Goal: Task Accomplishment & Management: Manage account settings

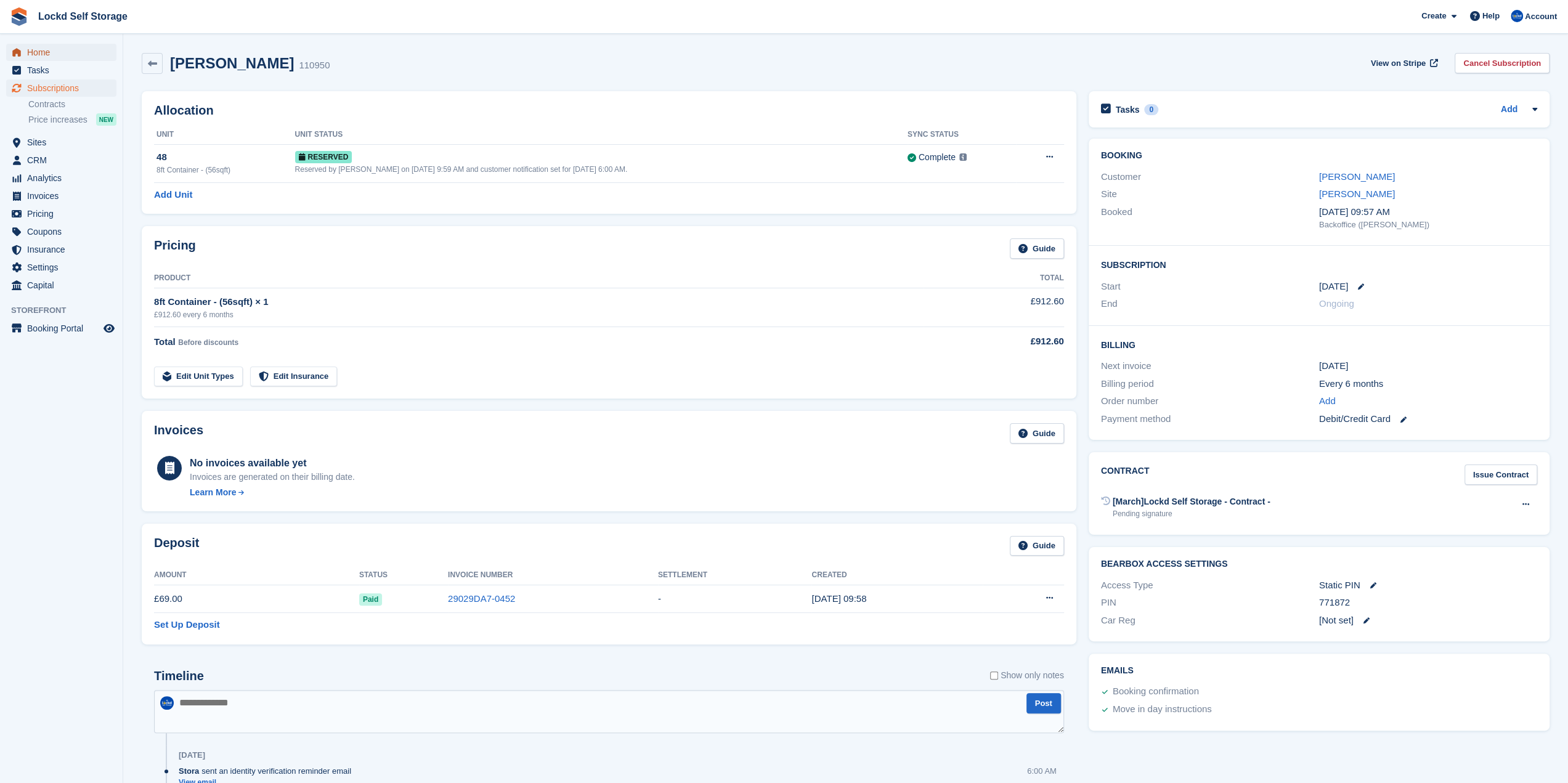
click at [41, 50] on span "Home" at bounding box center [64, 52] width 74 height 17
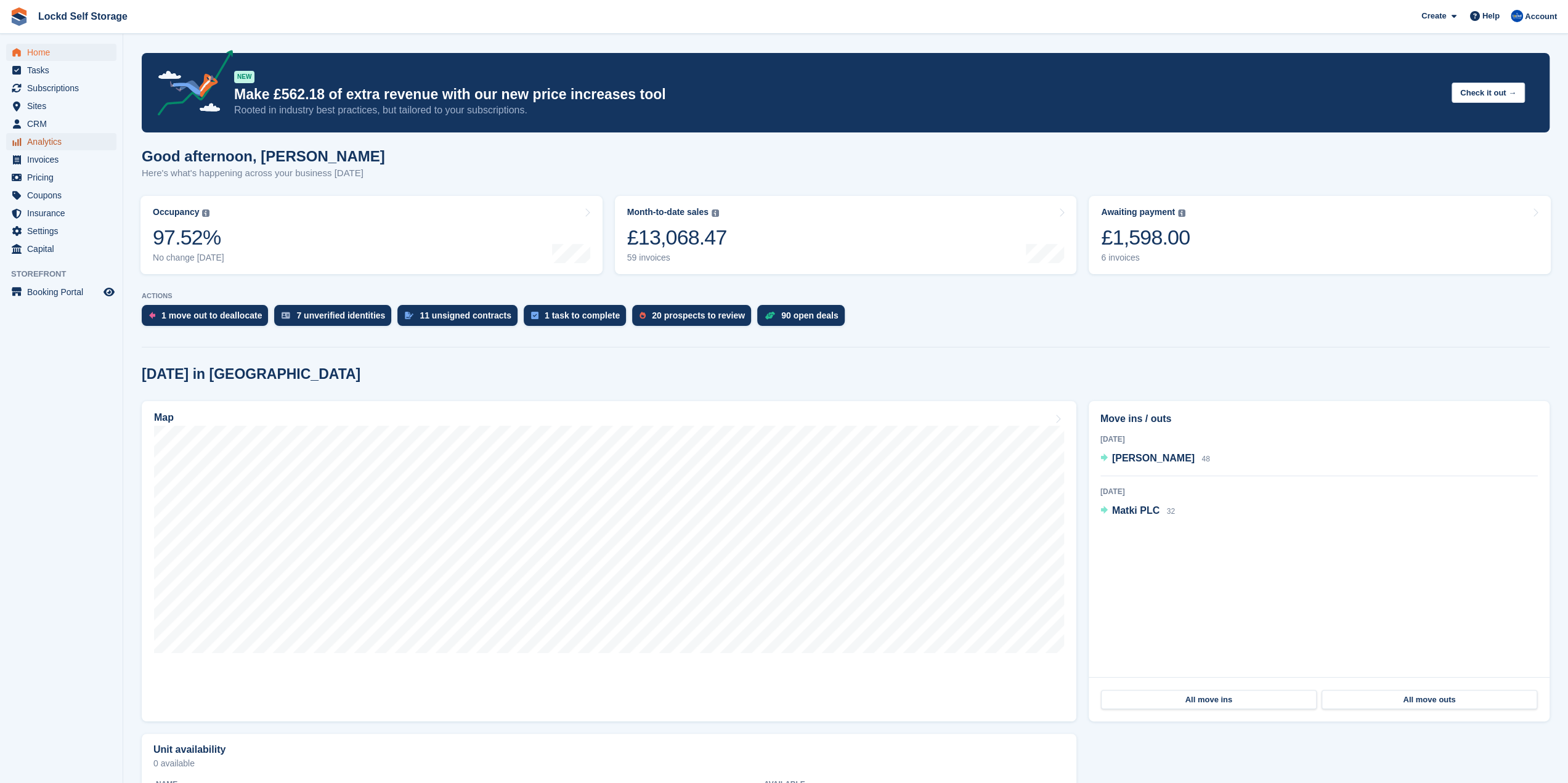
click at [46, 143] on span "Analytics" at bounding box center [64, 141] width 74 height 17
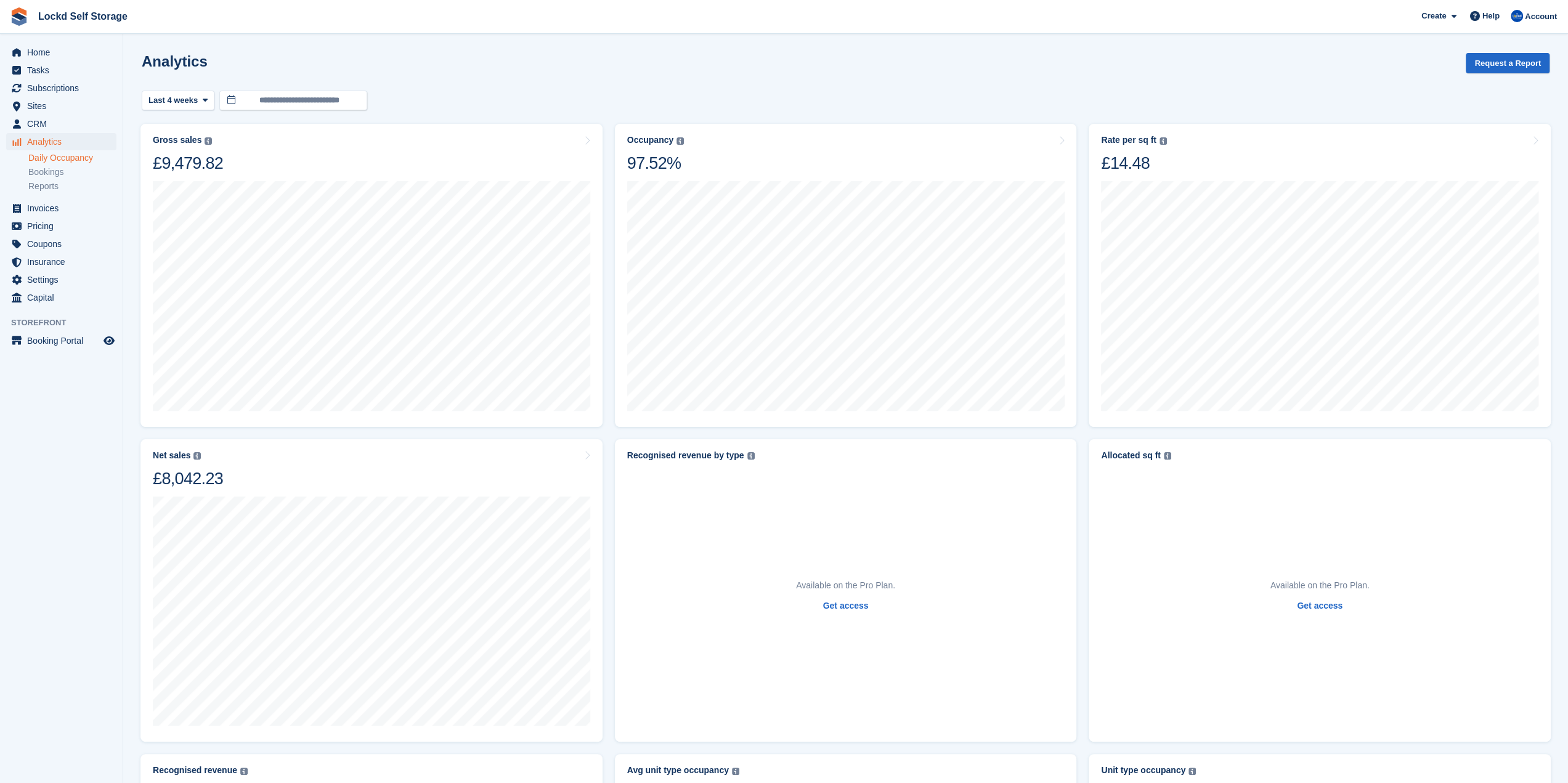
click at [50, 163] on link "Daily Occupancy" at bounding box center [72, 158] width 88 height 12
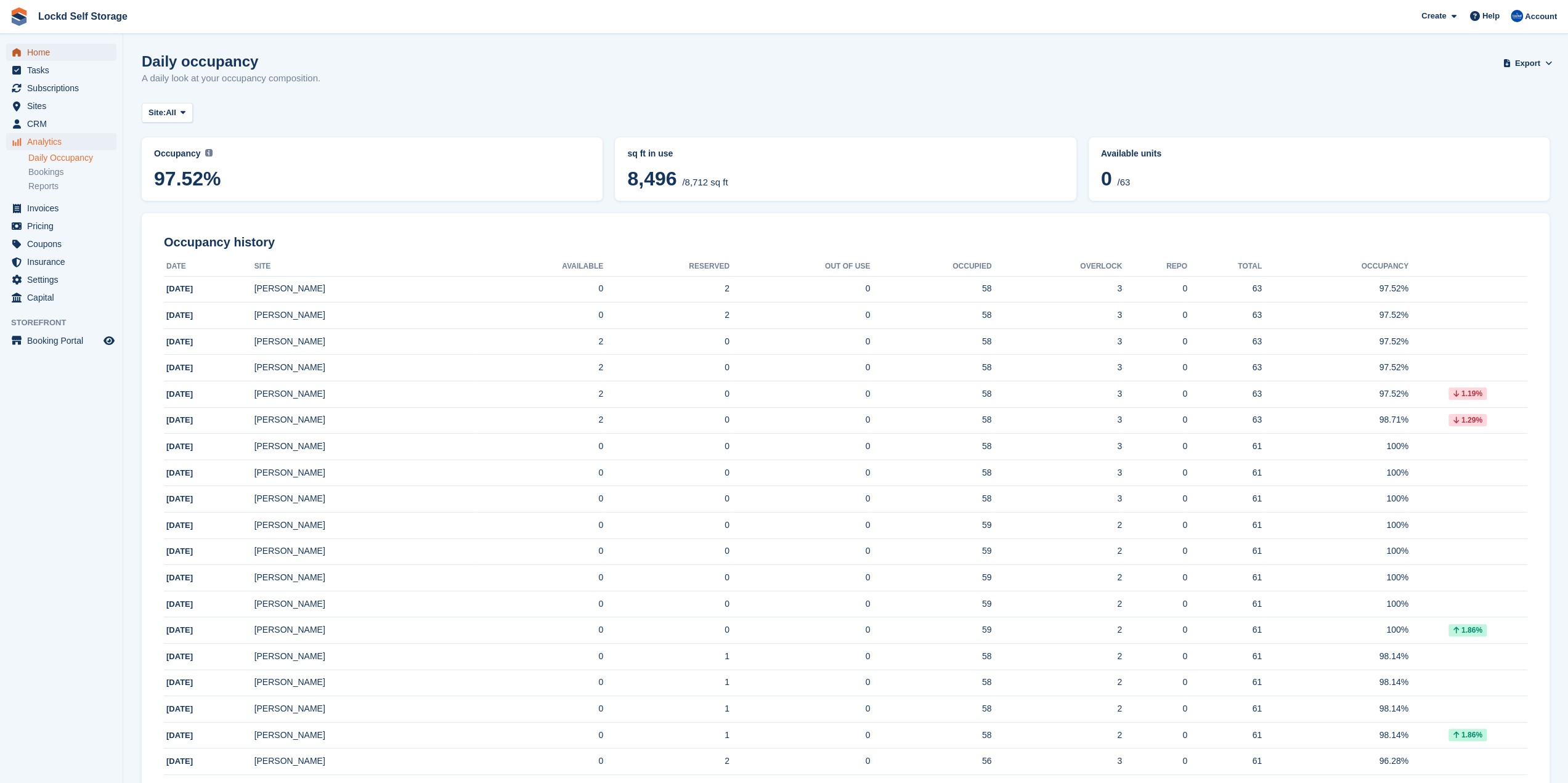
click at [46, 51] on span "Home" at bounding box center [64, 52] width 74 height 17
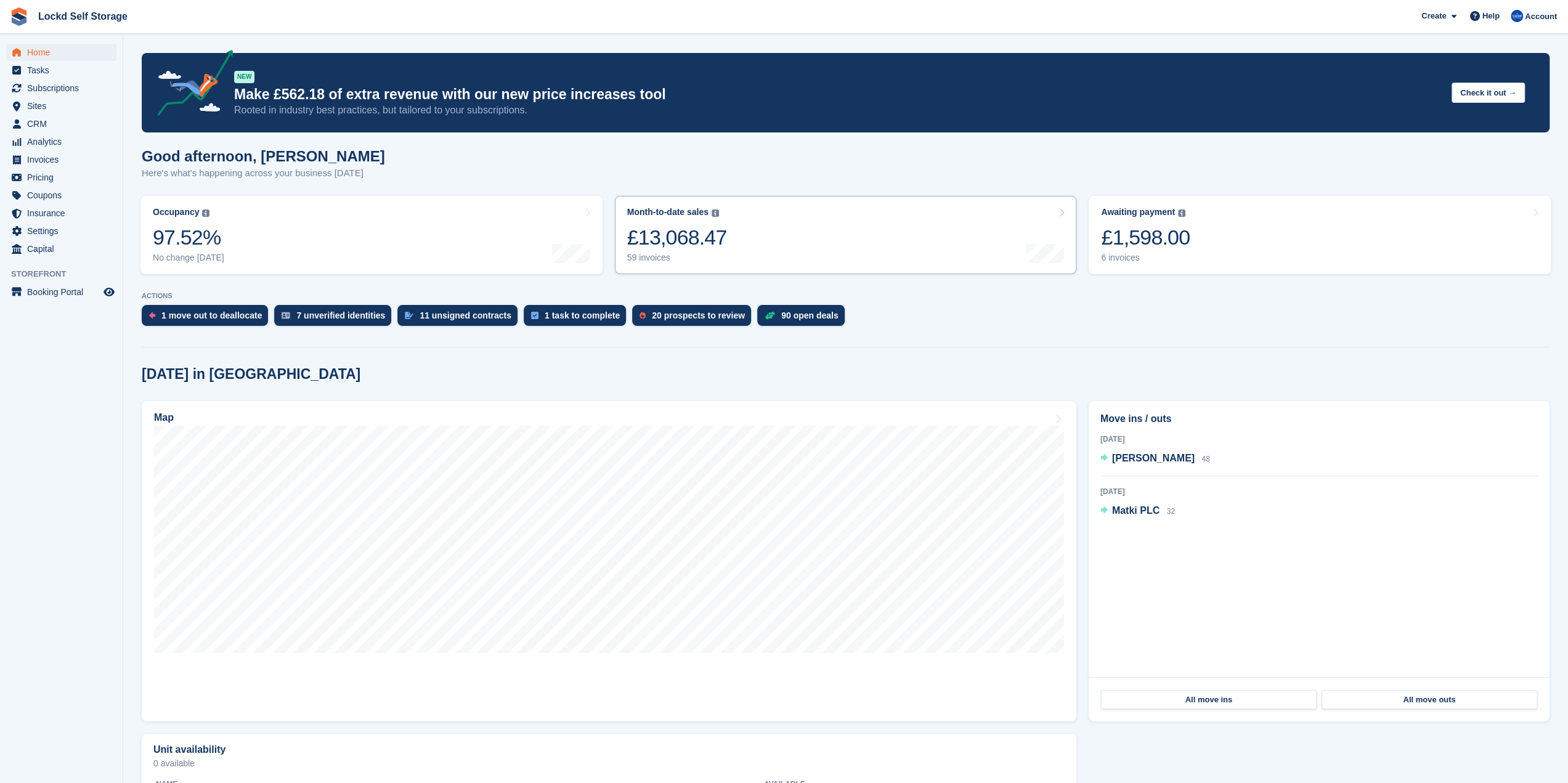
click at [738, 231] on link "Month-to-date sales The sum of all finalised invoices generated this month to d…" at bounding box center [846, 235] width 462 height 78
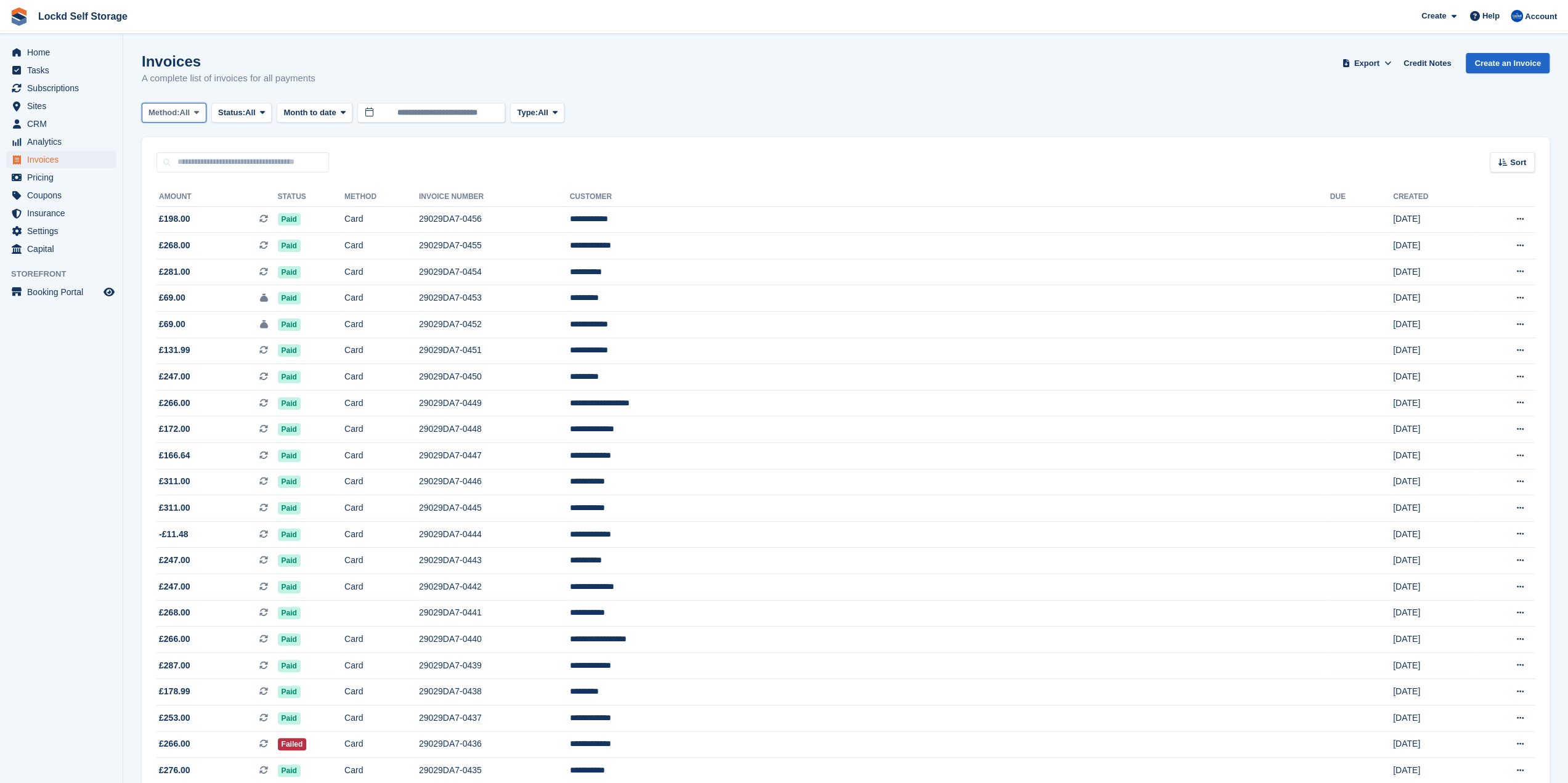
click at [184, 110] on span "All" at bounding box center [185, 113] width 11 height 13
click at [262, 110] on span at bounding box center [262, 112] width 10 height 10
click at [336, 115] on span "Month to date" at bounding box center [309, 113] width 52 height 13
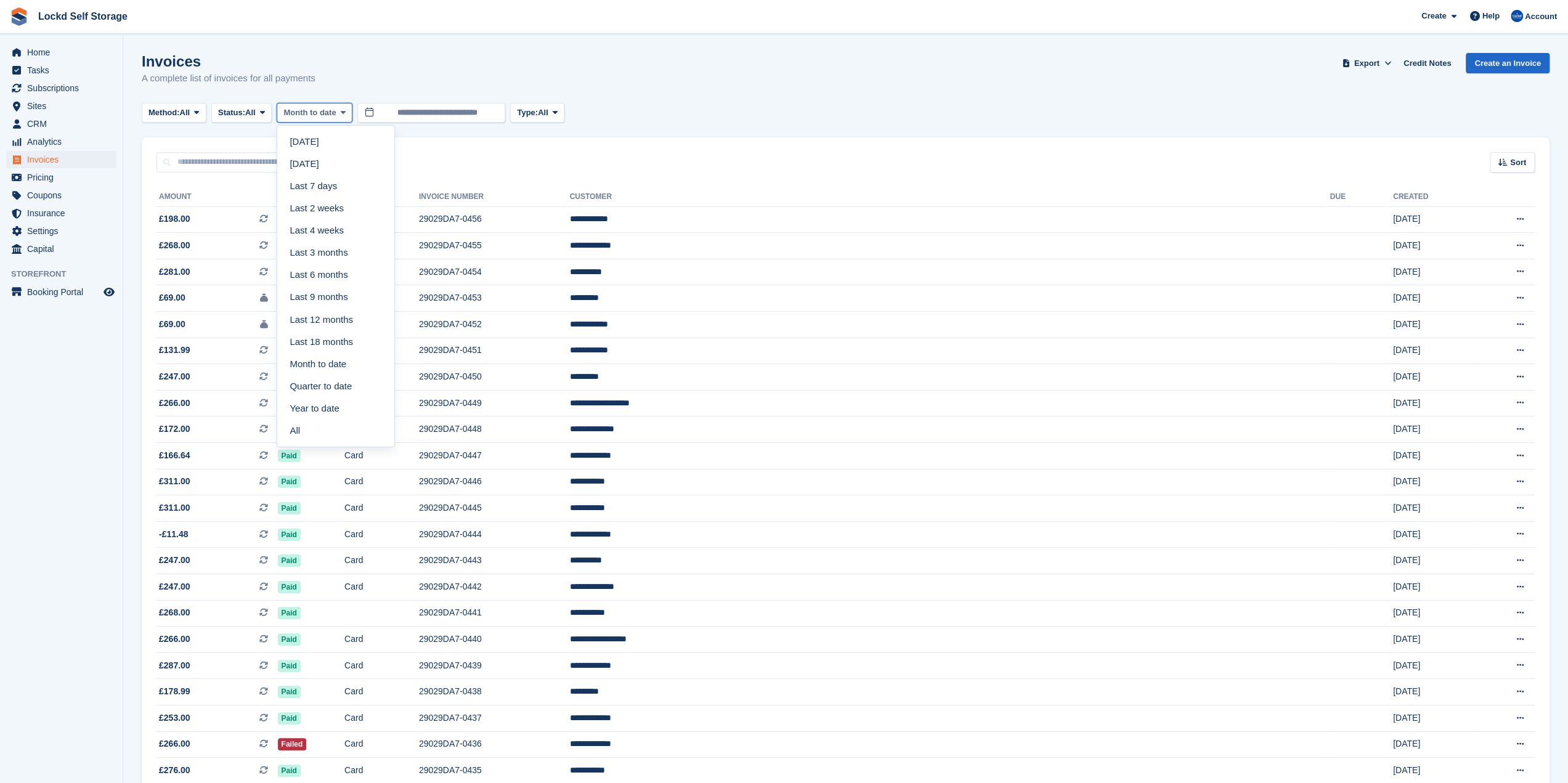
click at [336, 115] on span "Month to date" at bounding box center [309, 113] width 52 height 13
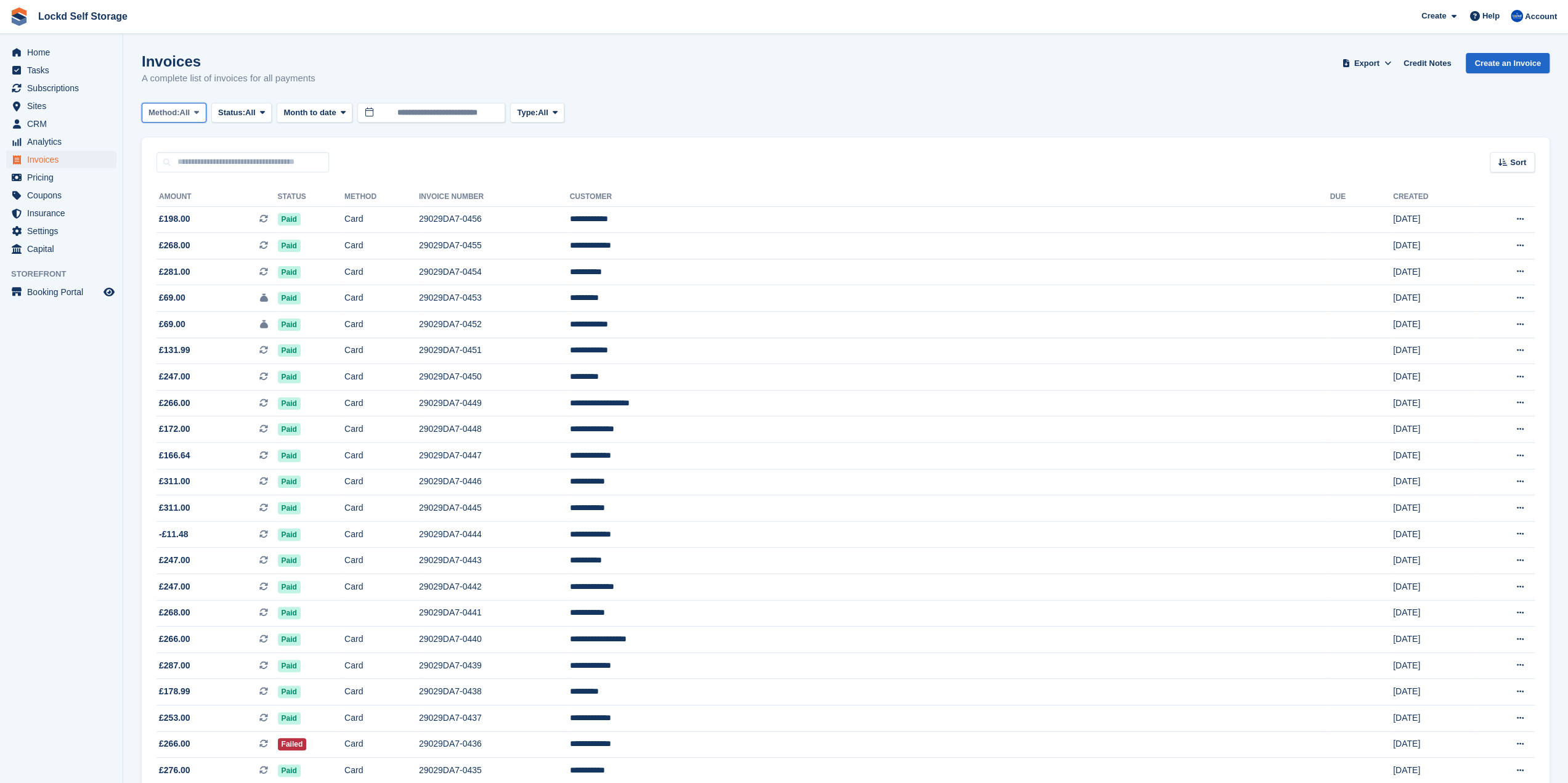
click at [171, 115] on span "Method:" at bounding box center [164, 113] width 31 height 13
click at [189, 251] on link "Direct Debit" at bounding box center [200, 252] width 107 height 22
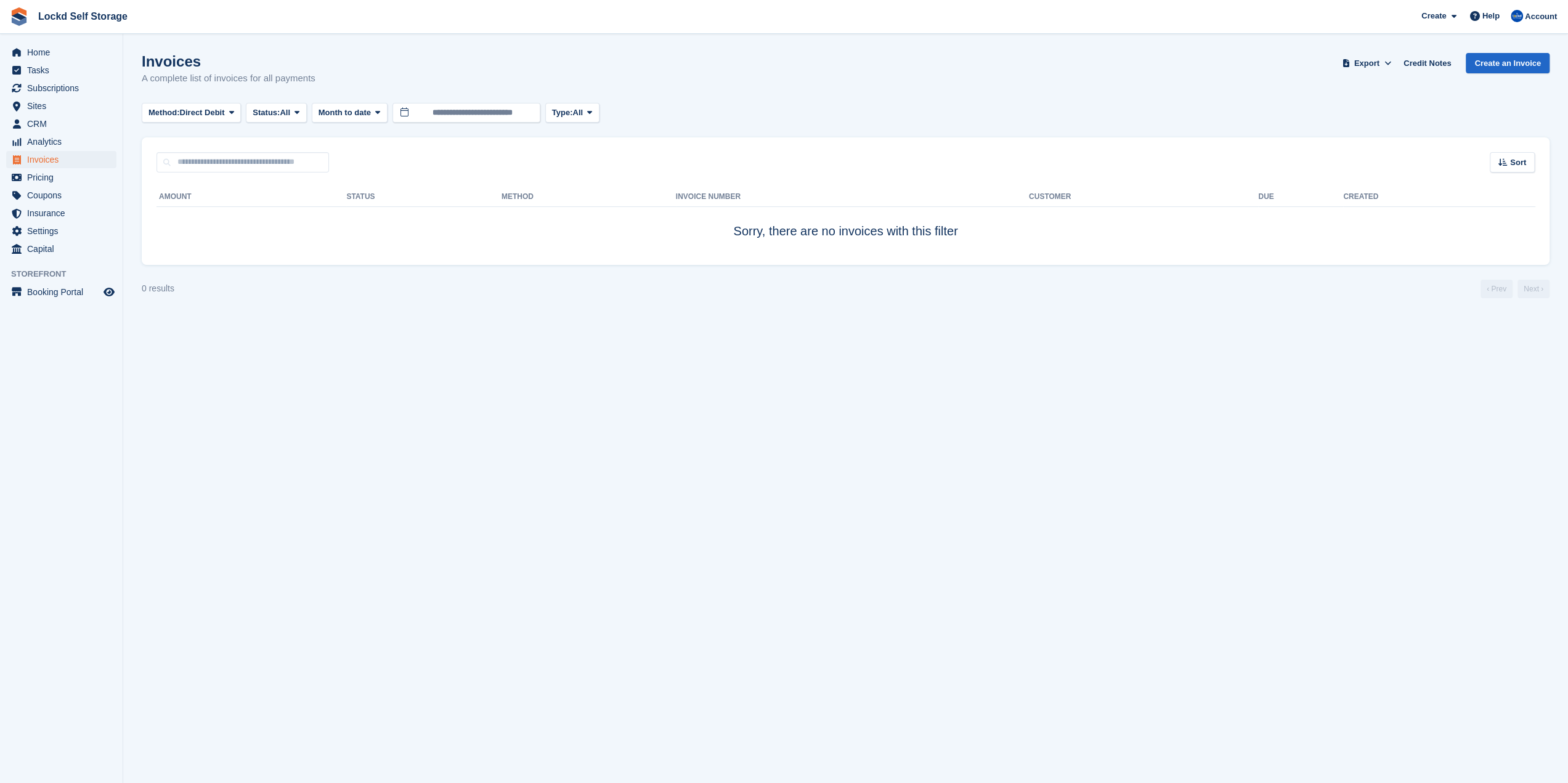
click at [195, 96] on div "Invoices A complete list of invoices for all payments Export Export Invoices Ex…" at bounding box center [845, 76] width 1408 height 47
click at [198, 114] on span "Direct Debit" at bounding box center [202, 113] width 45 height 13
click at [185, 232] on link "Debit/Credit Card" at bounding box center [200, 230] width 107 height 22
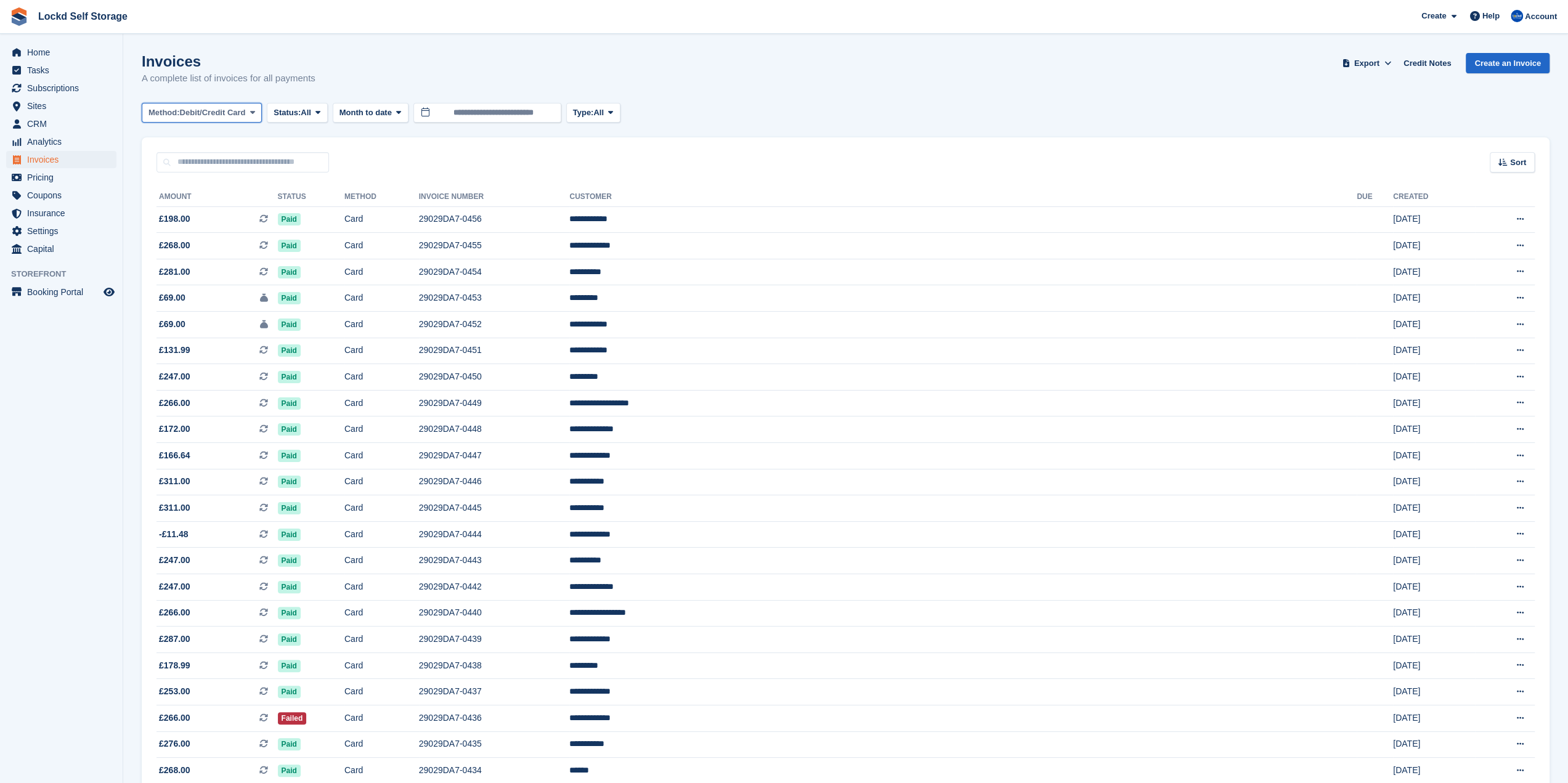
click at [189, 111] on span "Debit/Credit Card" at bounding box center [212, 113] width 66 height 13
click at [192, 140] on link "All" at bounding box center [200, 141] width 107 height 22
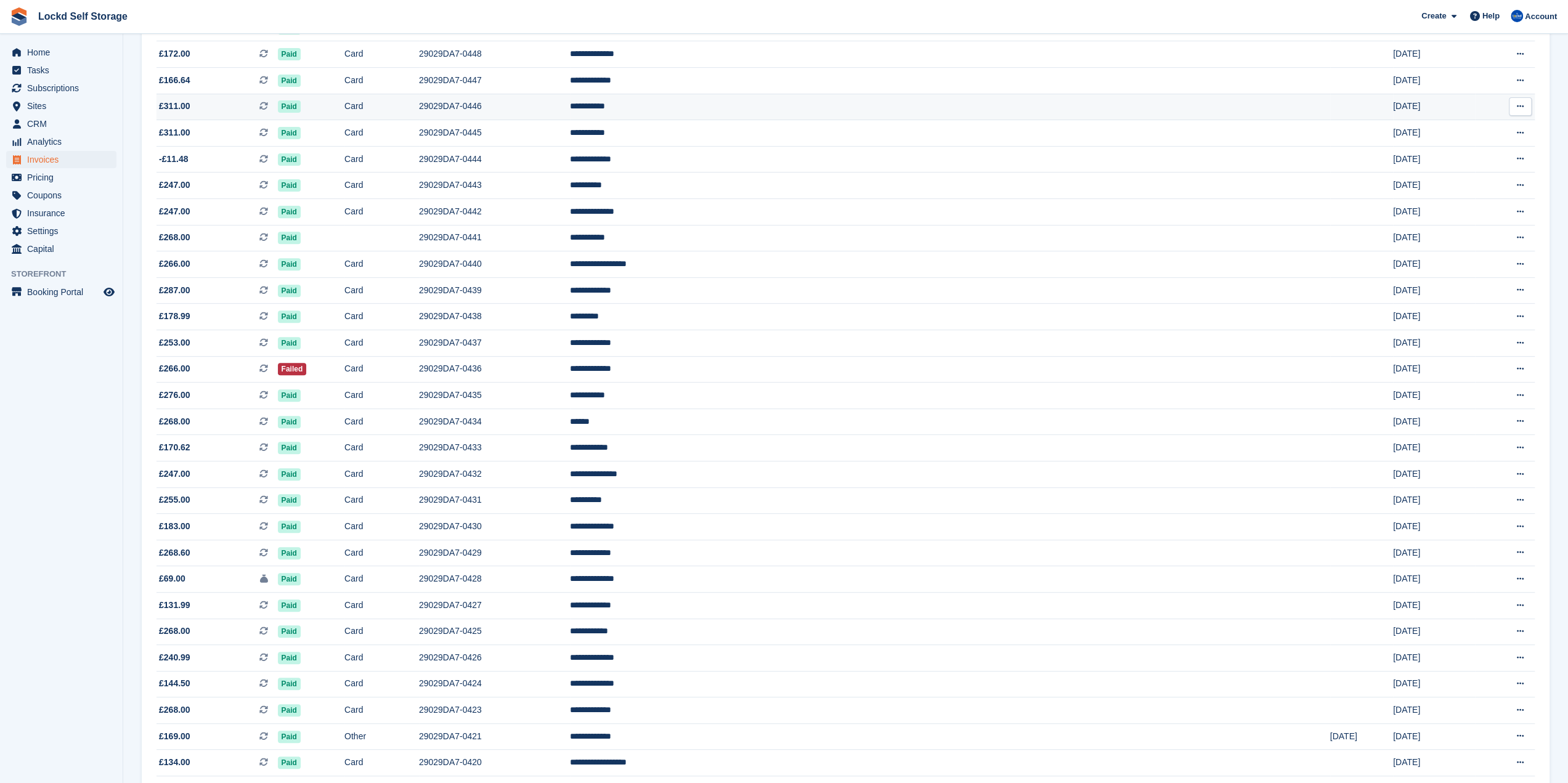
scroll to position [806, 0]
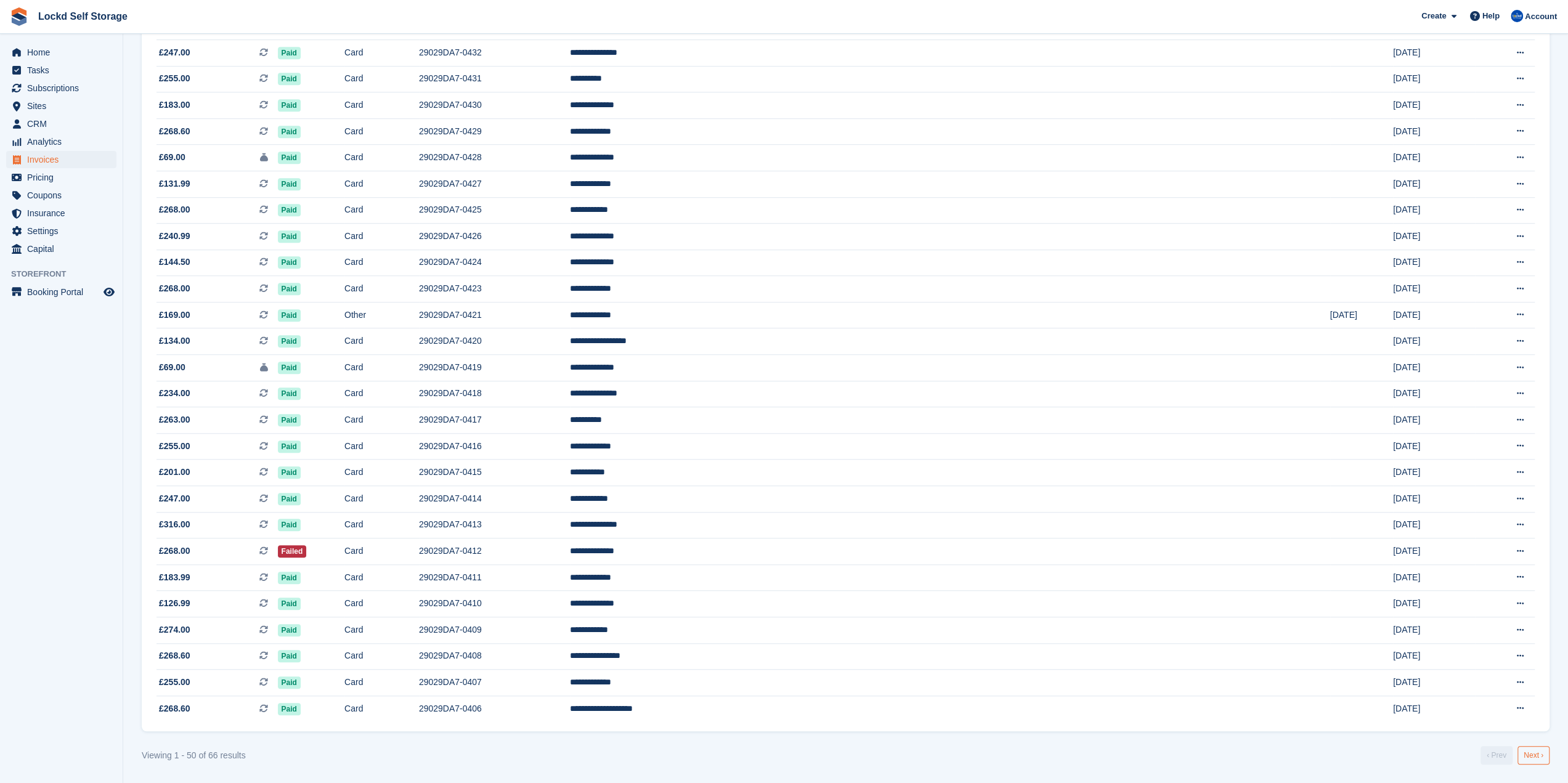
click at [1533, 758] on link "Next ›" at bounding box center [1533, 755] width 32 height 19
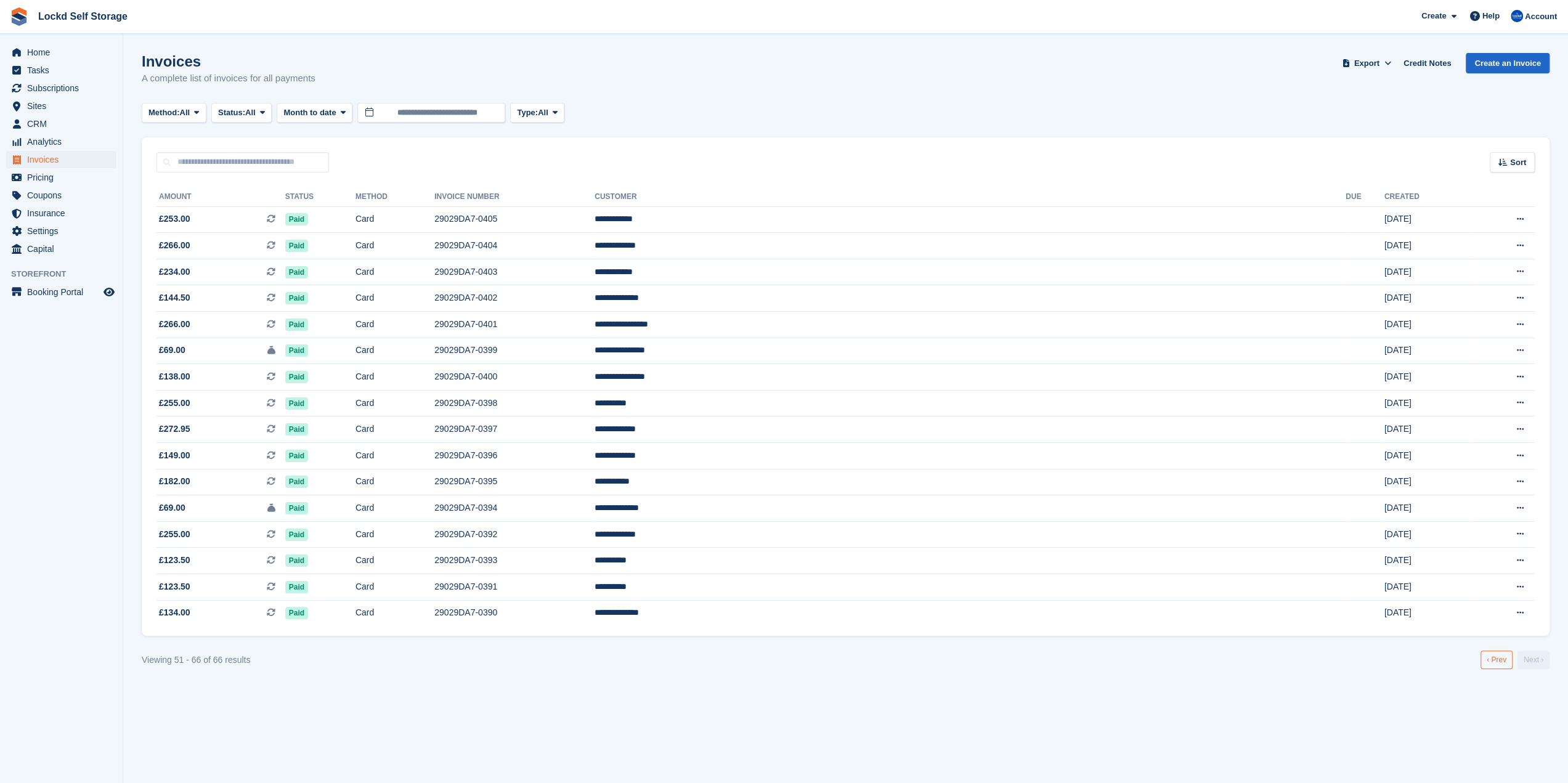
click at [1495, 662] on link "‹ Prev" at bounding box center [1496, 660] width 32 height 19
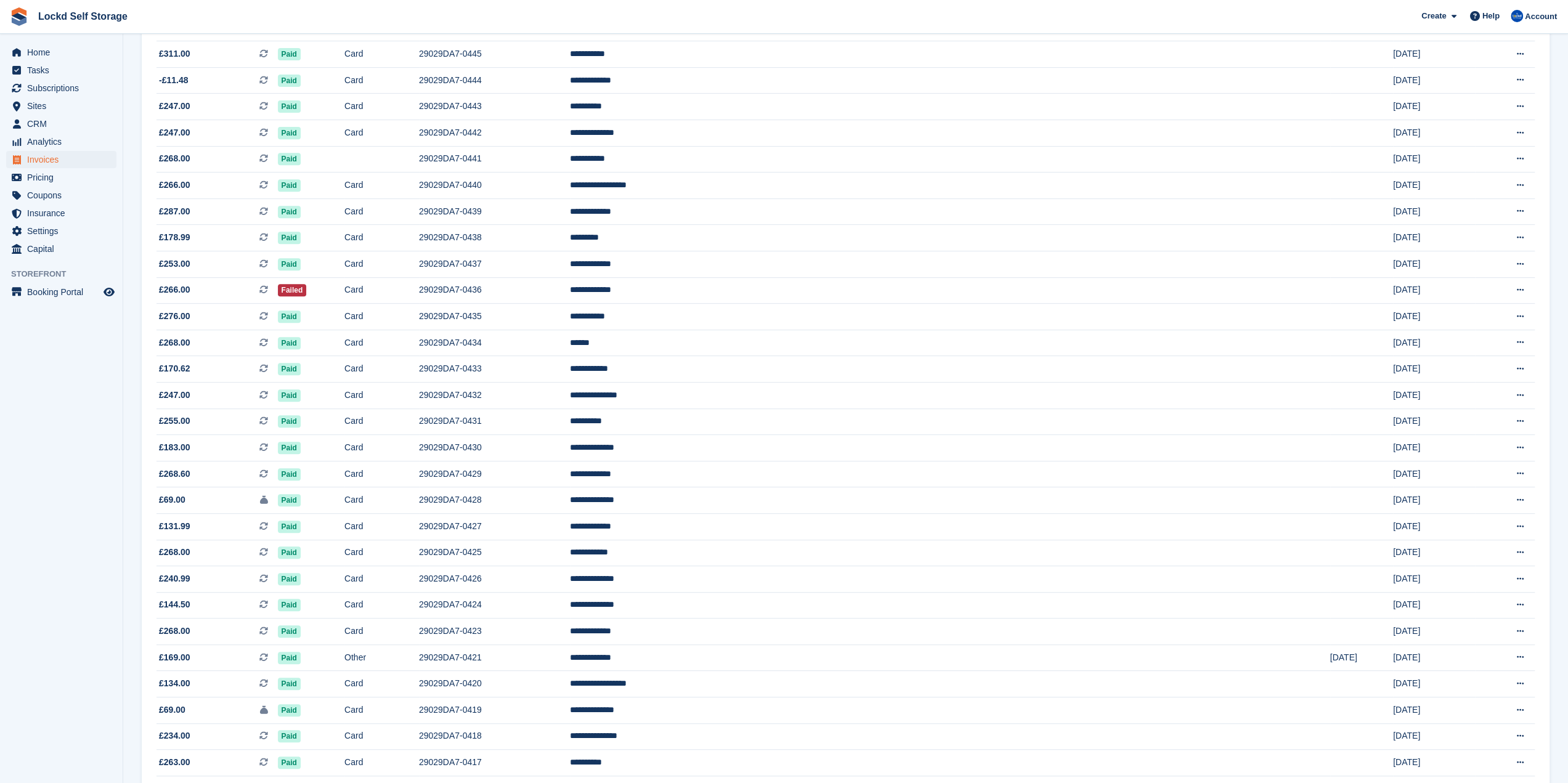
scroll to position [313, 0]
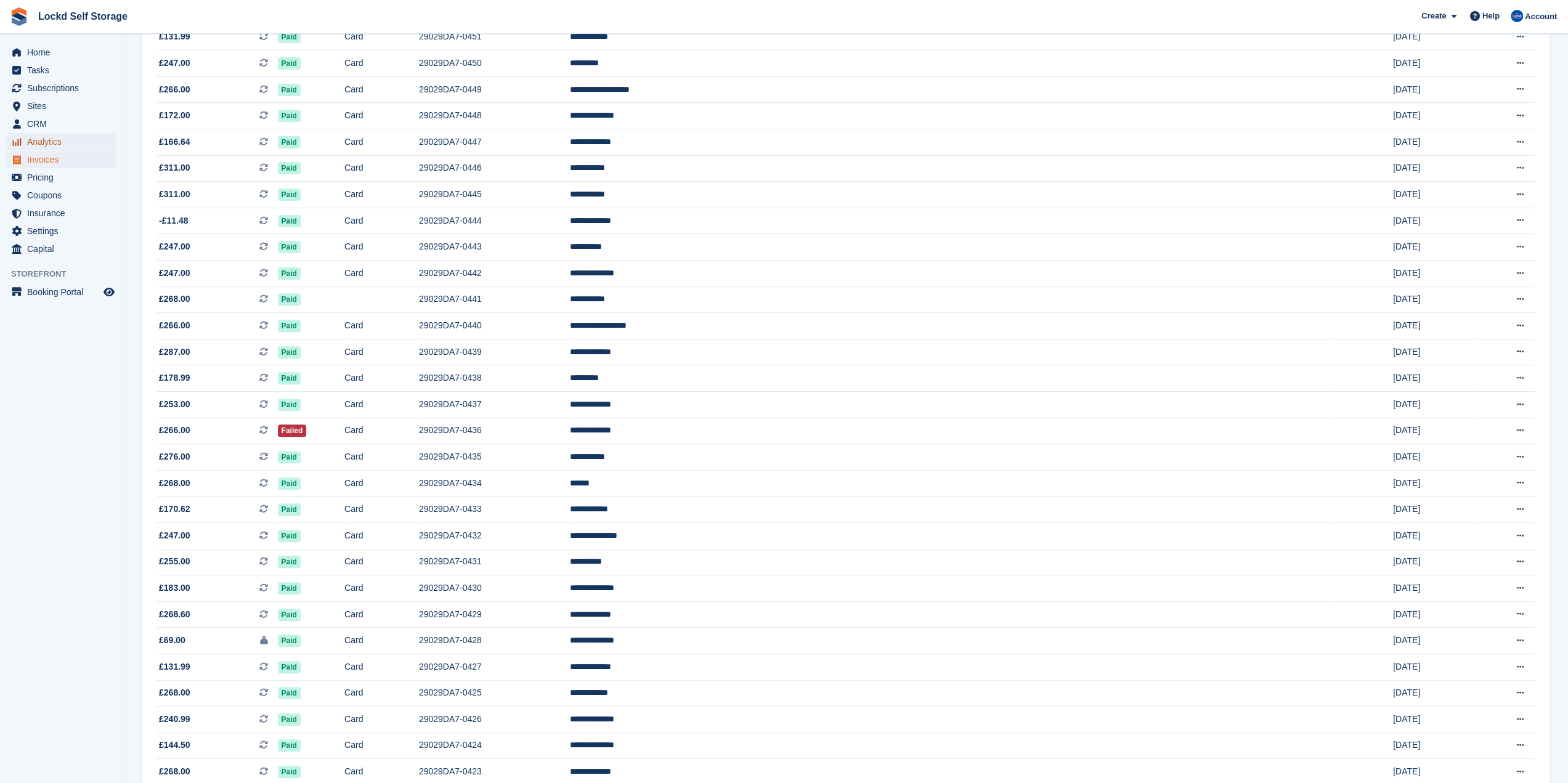
click at [36, 140] on span "Analytics" at bounding box center [64, 141] width 74 height 17
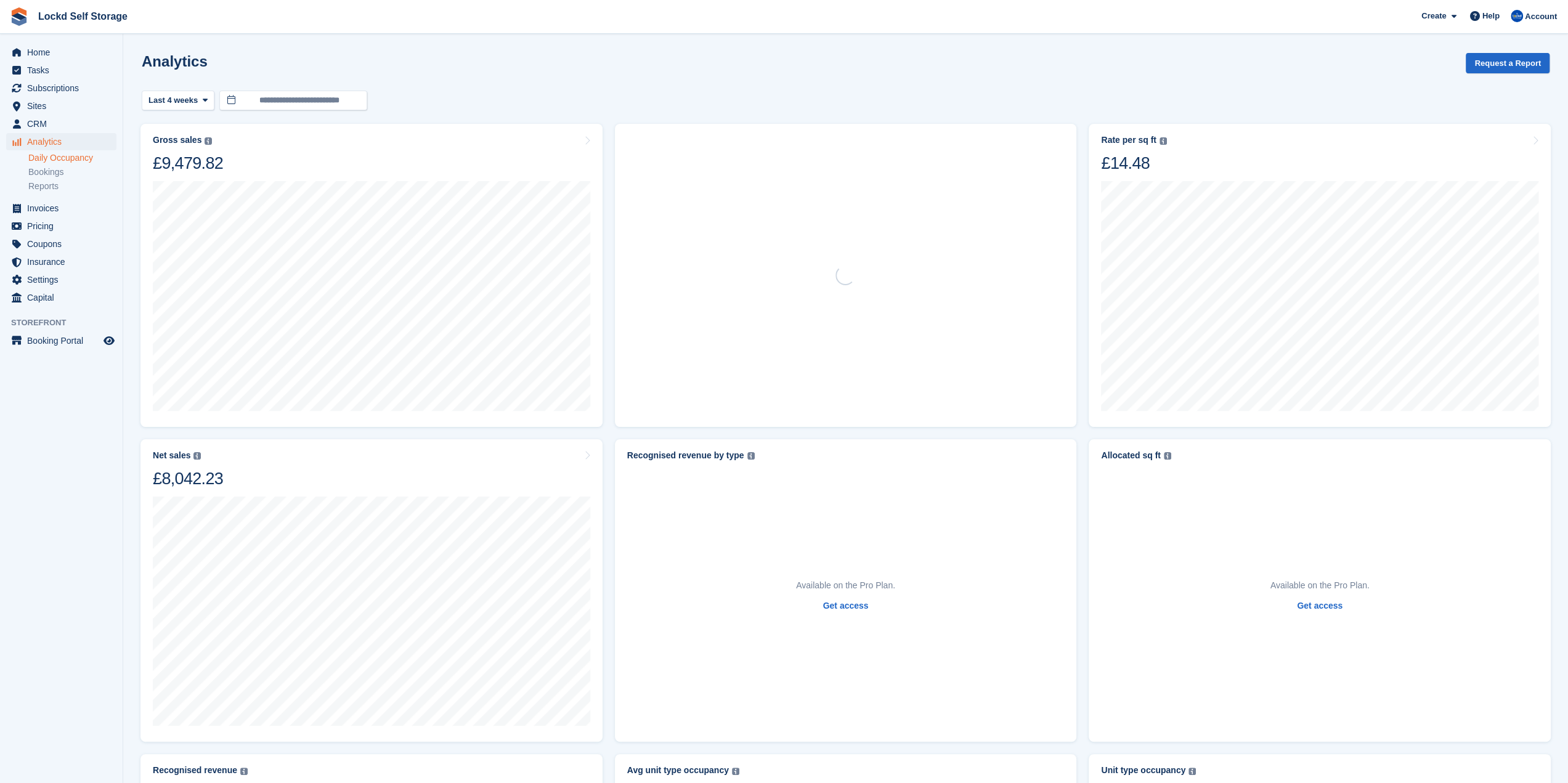
click at [58, 162] on link "Daily Occupancy" at bounding box center [72, 158] width 88 height 12
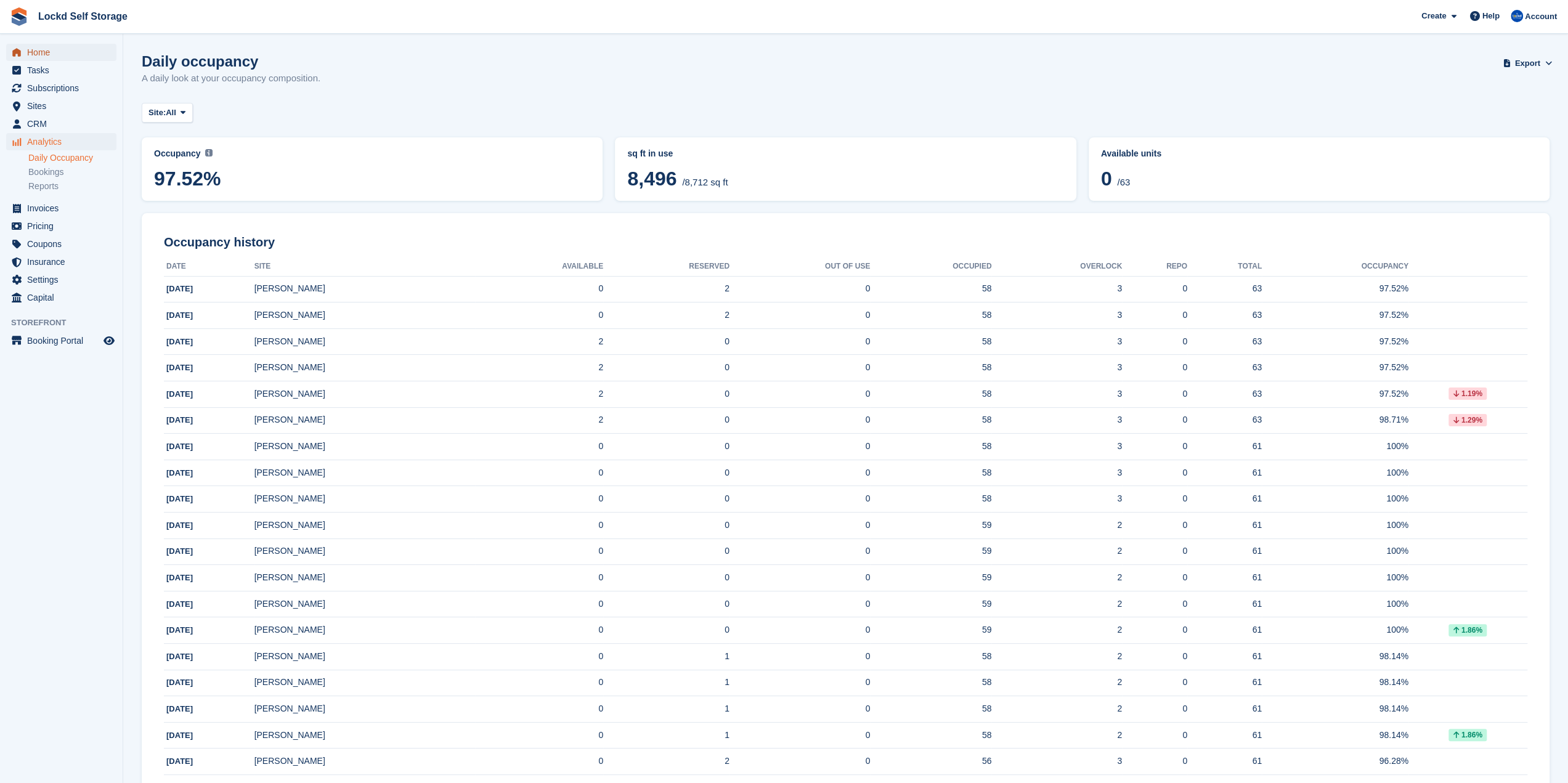
click at [80, 52] on span "Home" at bounding box center [64, 52] width 74 height 17
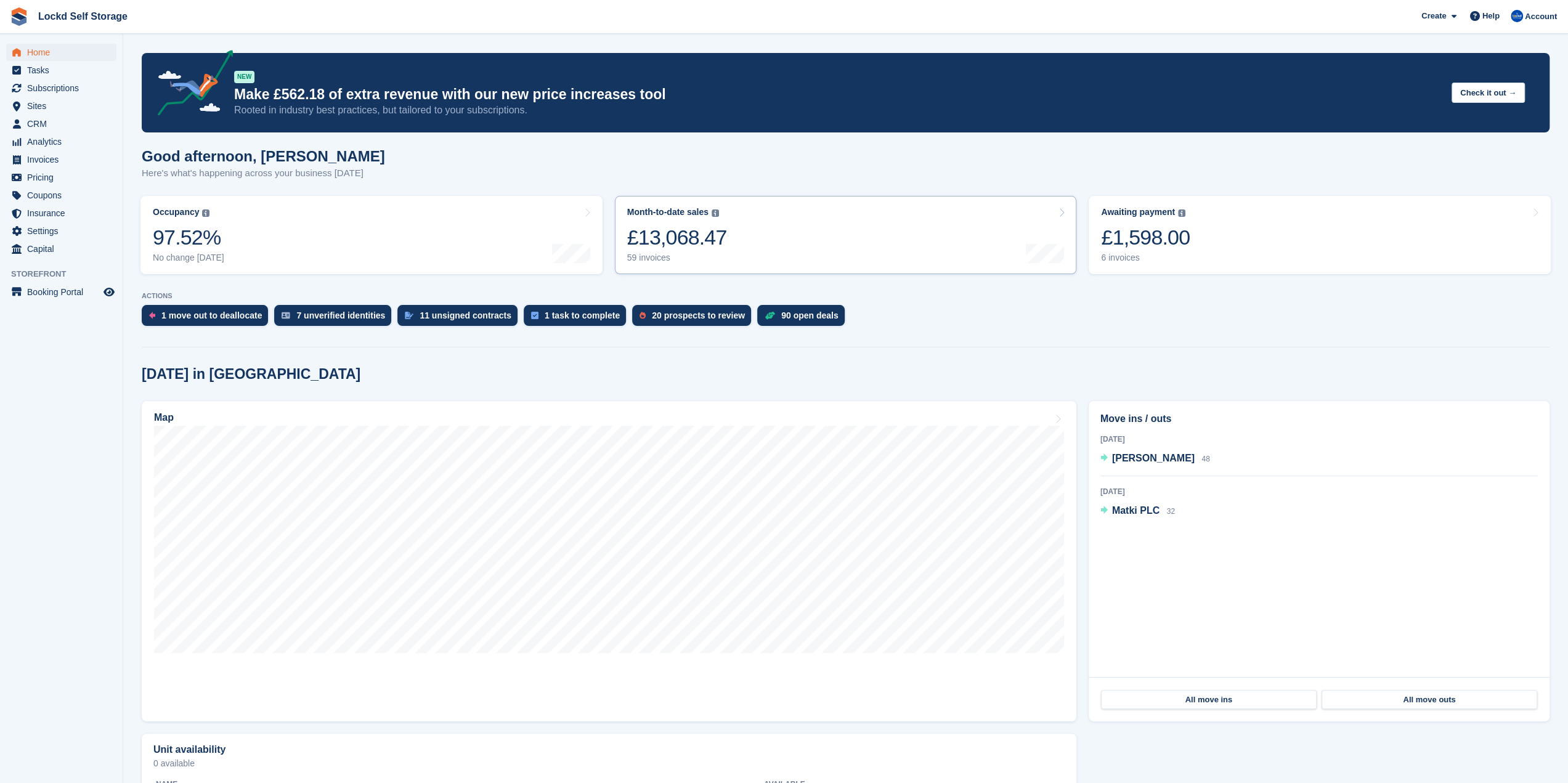
click at [699, 236] on div "£13,068.47" at bounding box center [677, 238] width 100 height 25
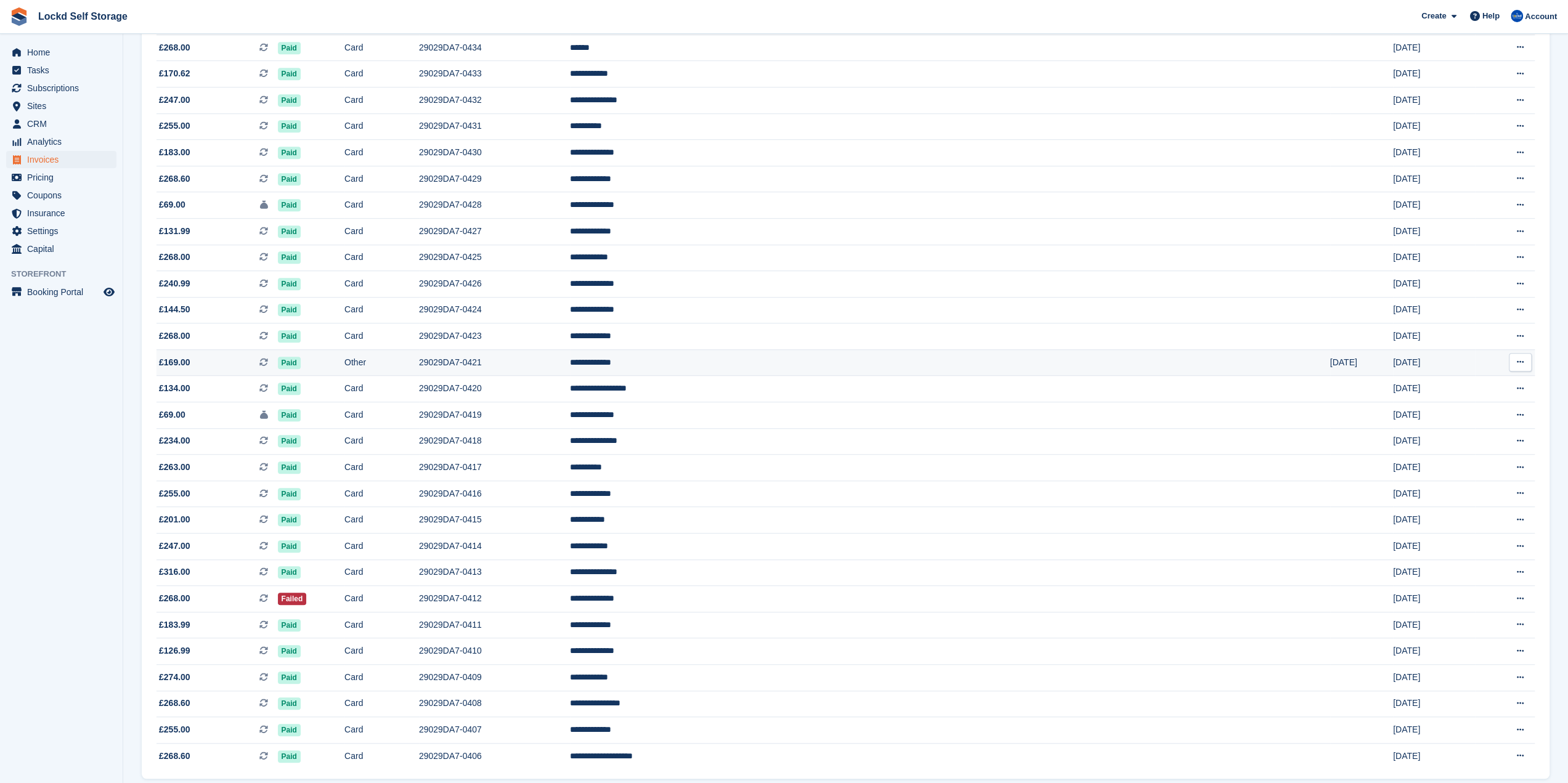
scroll to position [806, 0]
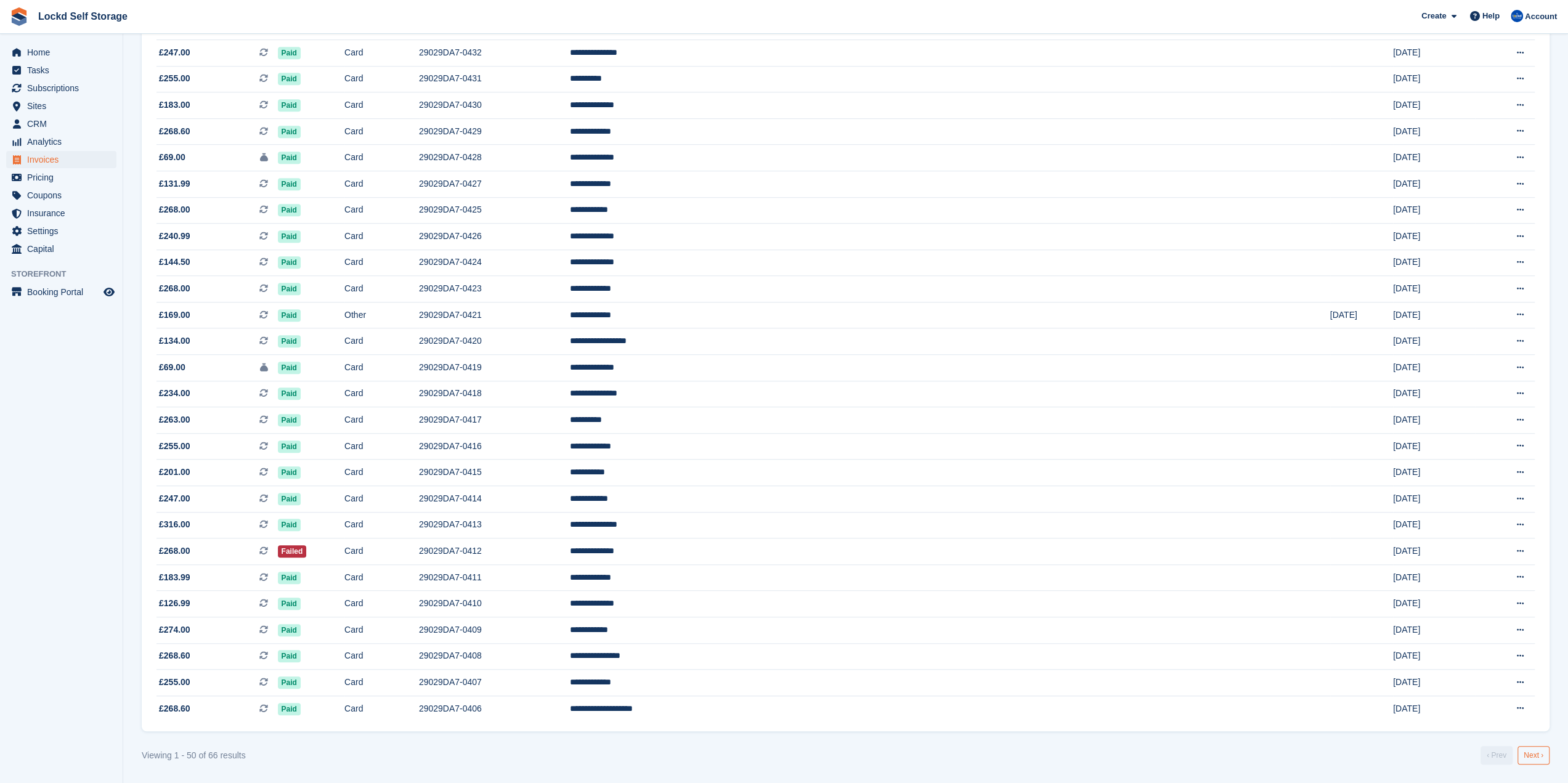
click at [1543, 758] on link "Next ›" at bounding box center [1533, 755] width 32 height 19
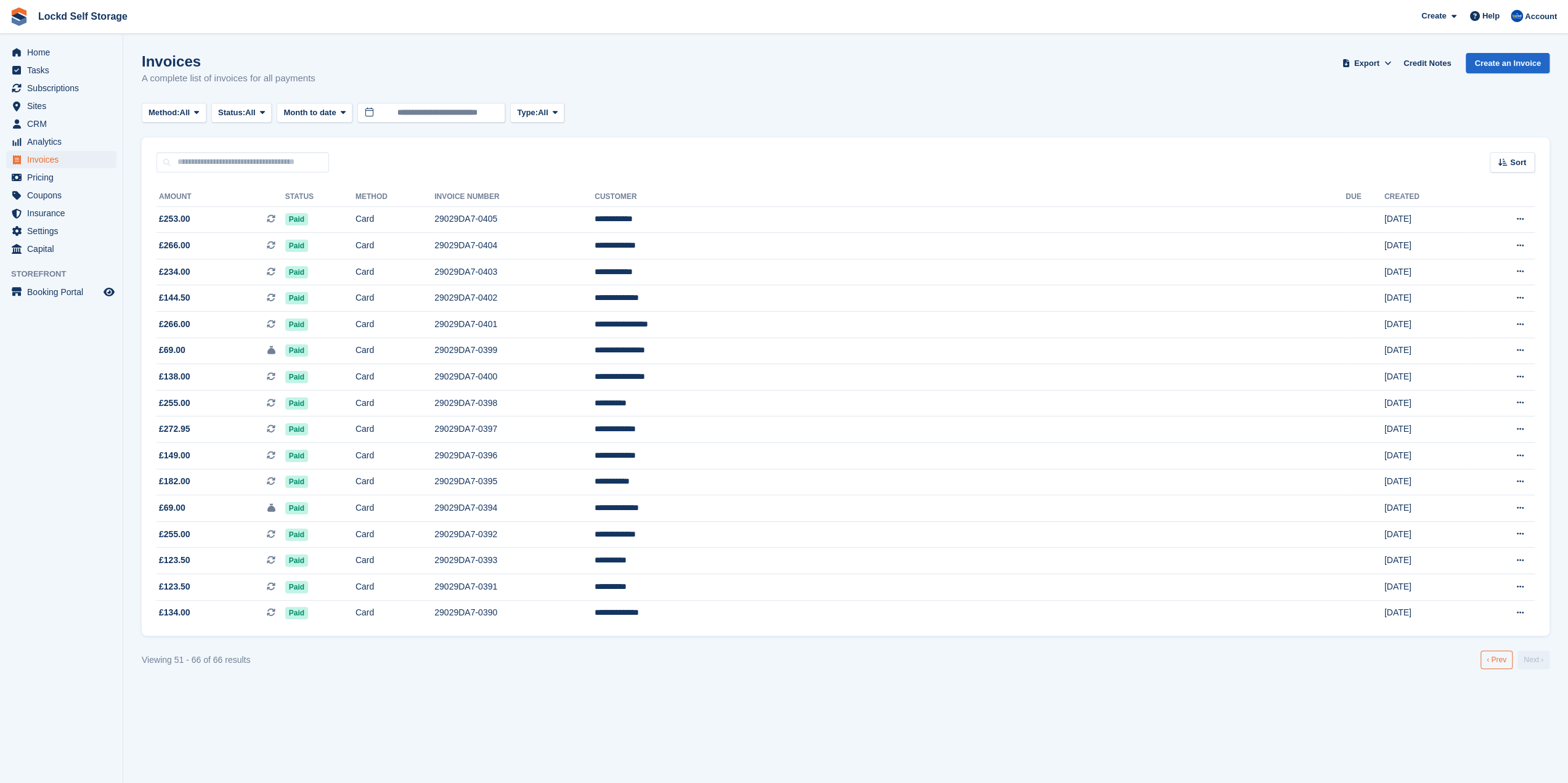
click at [1501, 664] on link "‹ Prev" at bounding box center [1496, 660] width 32 height 19
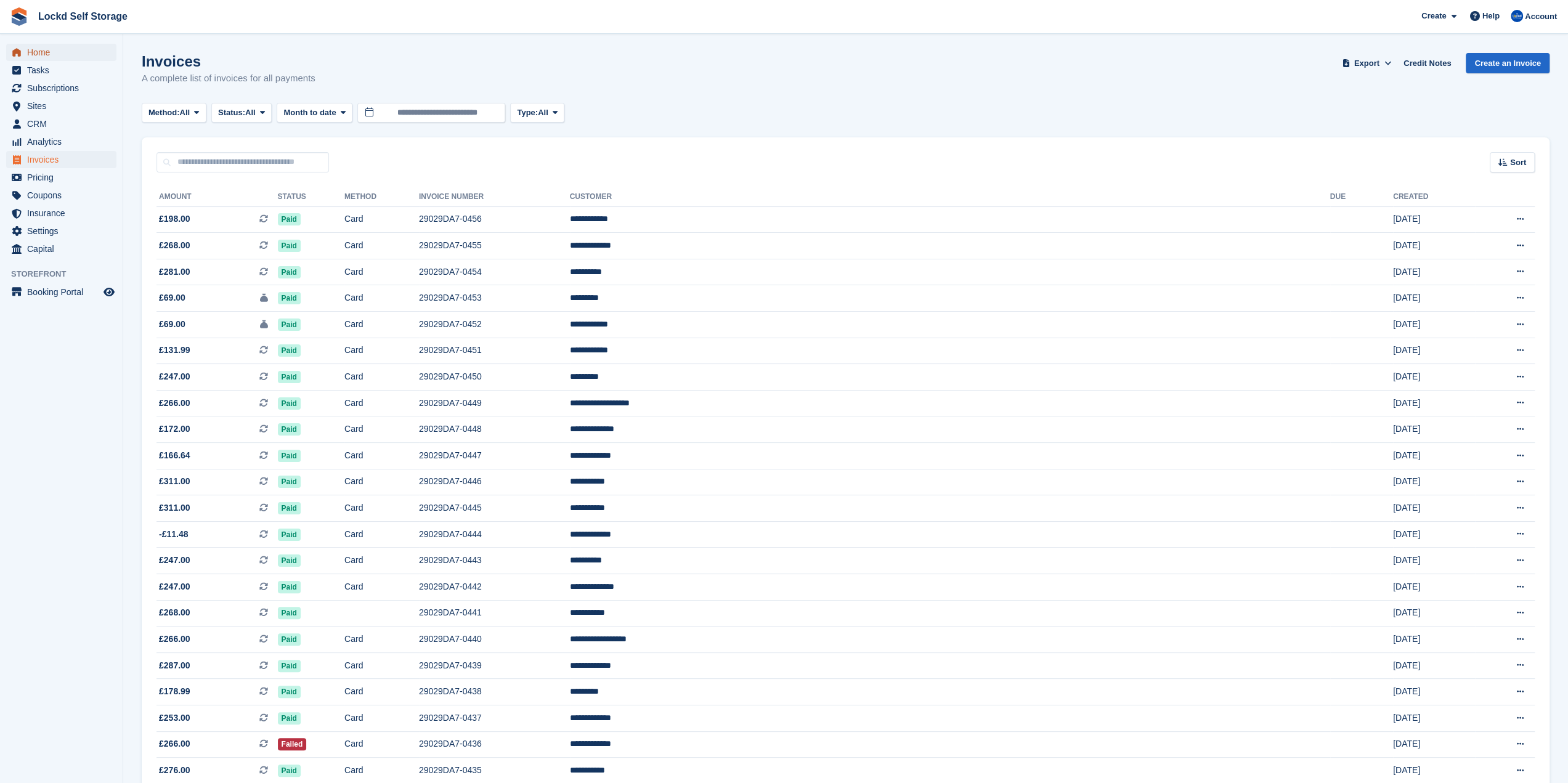
click at [63, 54] on span "Home" at bounding box center [64, 52] width 74 height 17
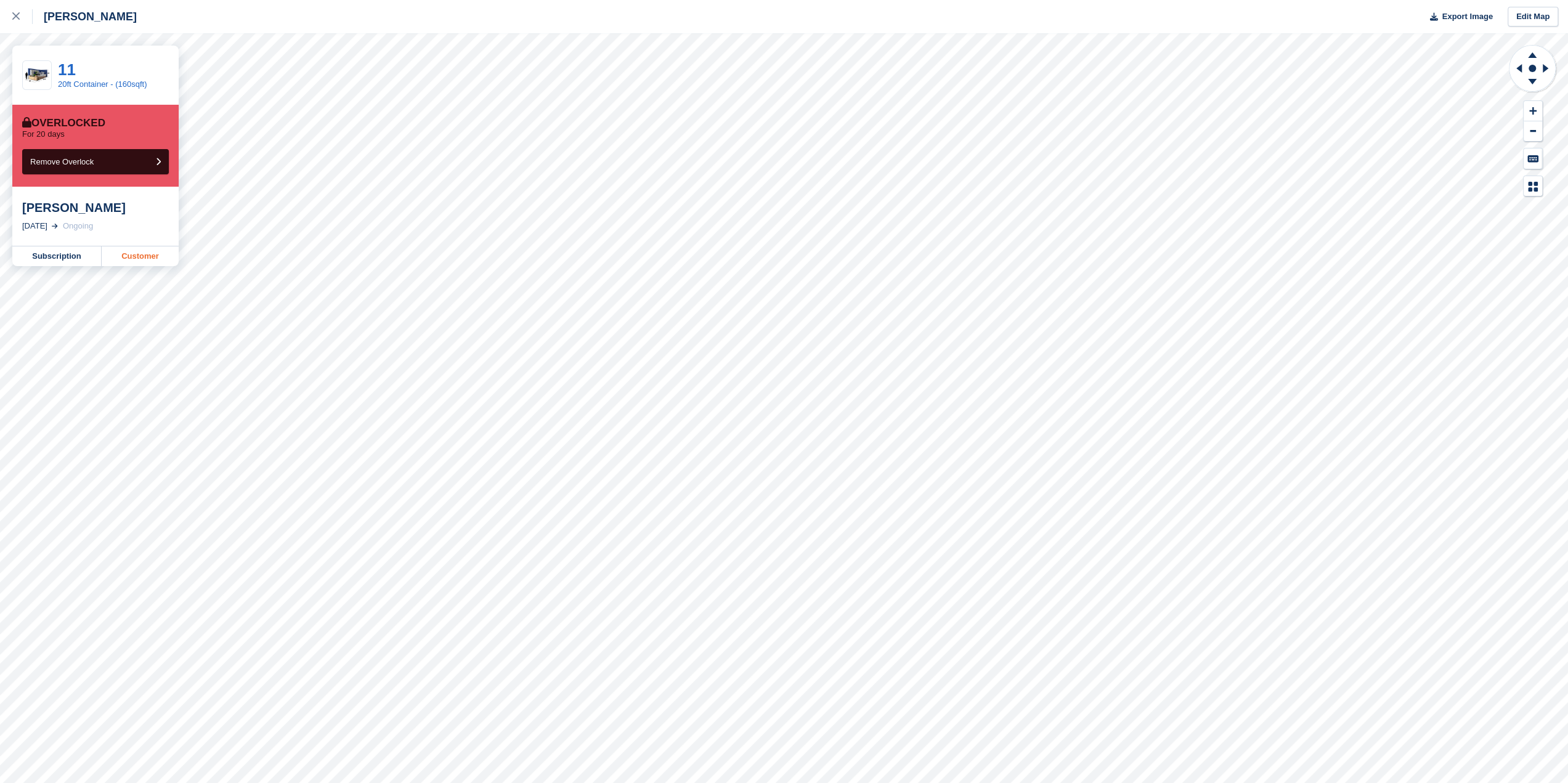
click at [131, 261] on link "Customer" at bounding box center [140, 256] width 77 height 20
click at [22, 20] on div at bounding box center [23, 17] width 21 height 15
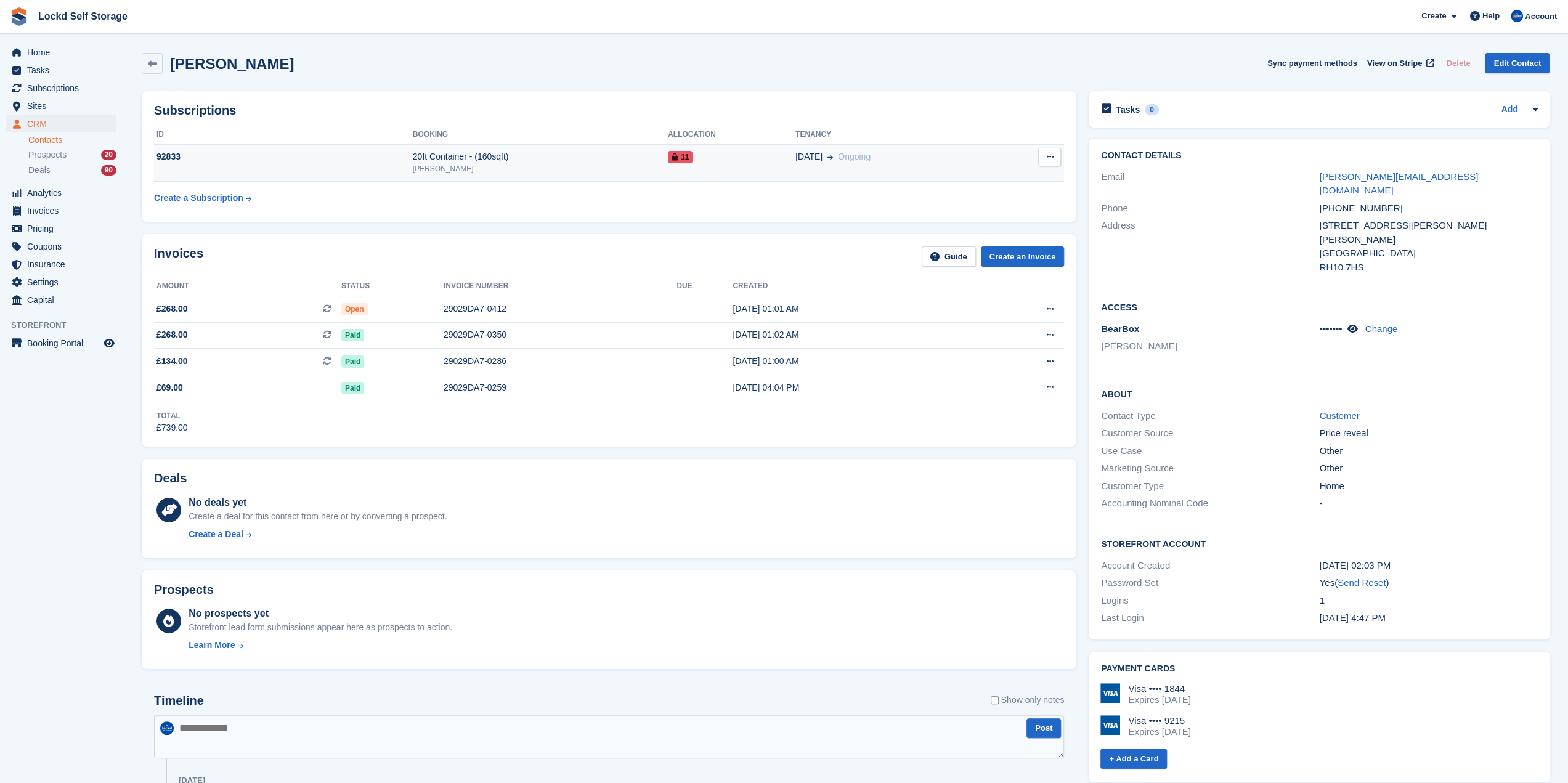
click at [266, 155] on div "92833" at bounding box center [283, 156] width 259 height 13
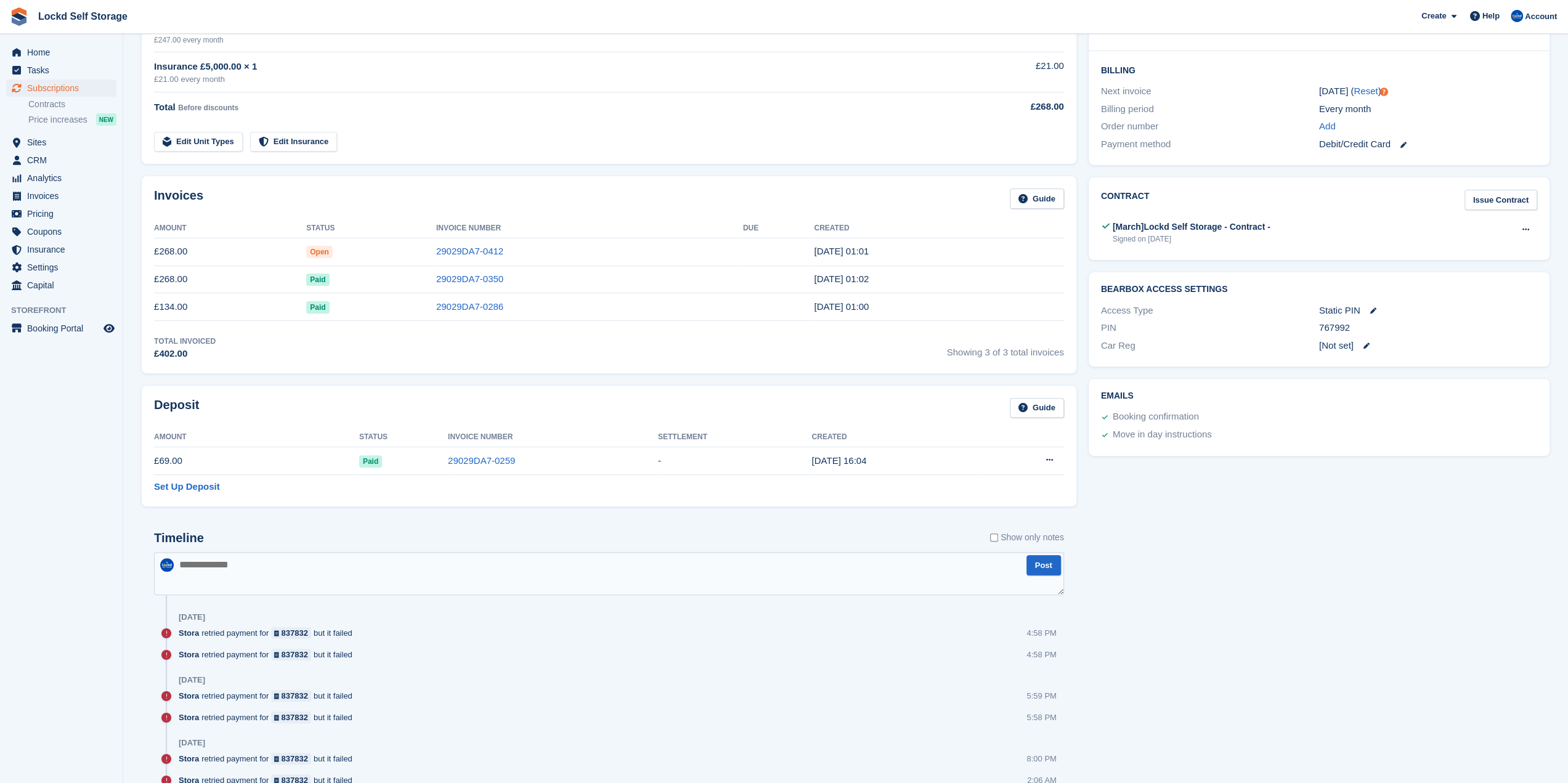
scroll to position [308, 0]
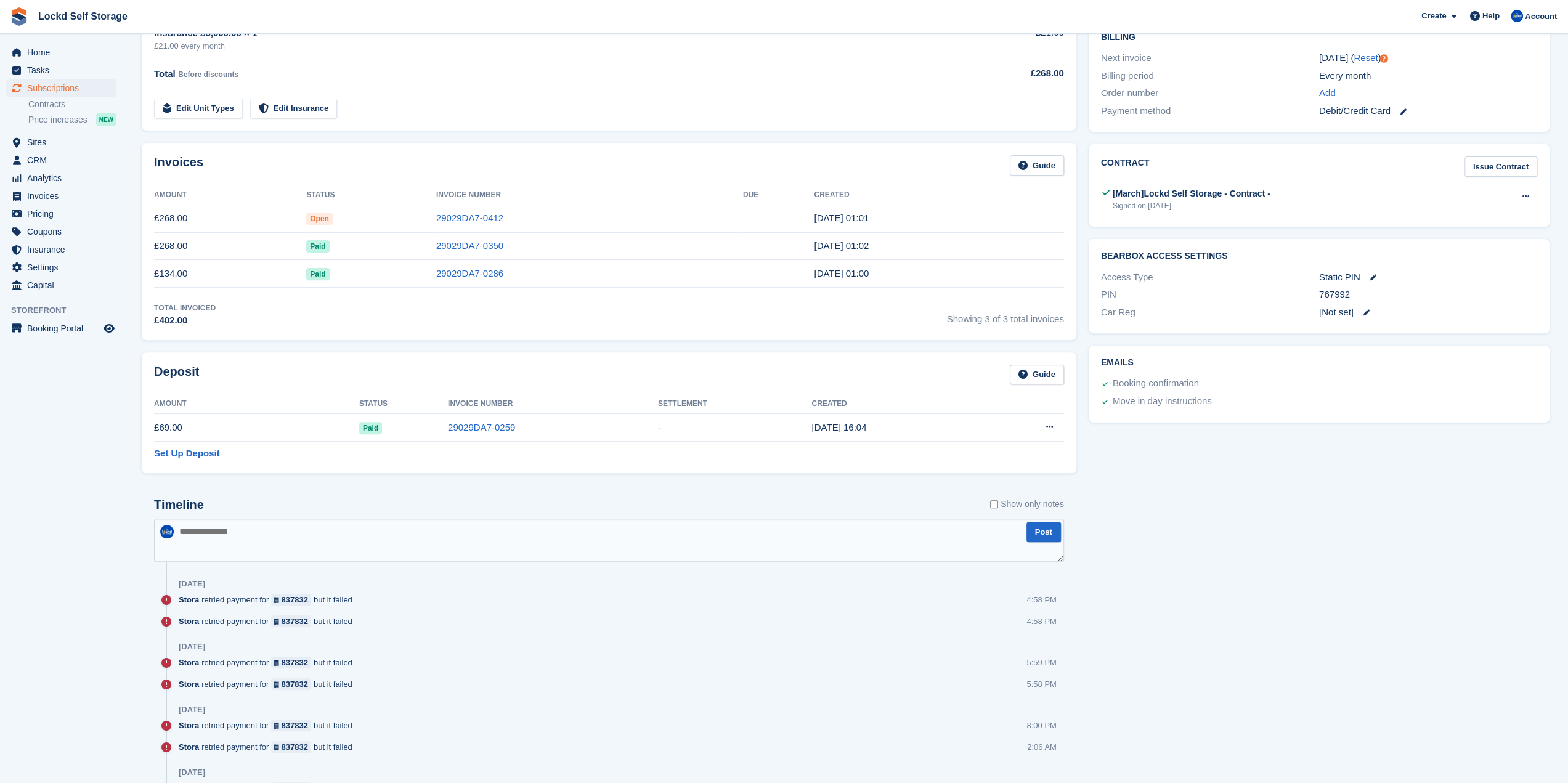
click at [253, 532] on textarea at bounding box center [609, 540] width 910 height 43
type textarea "**********"
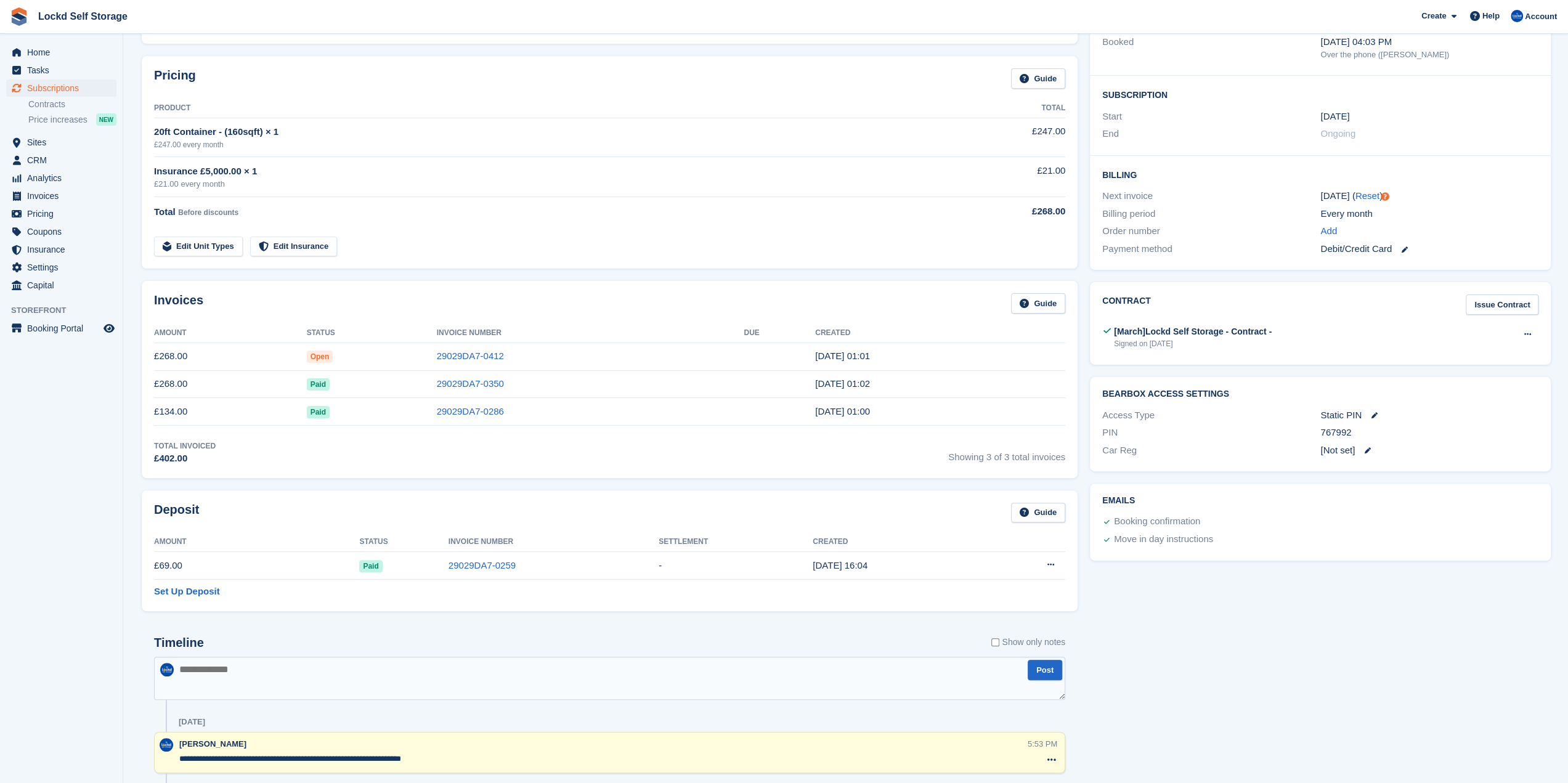
scroll to position [0, 0]
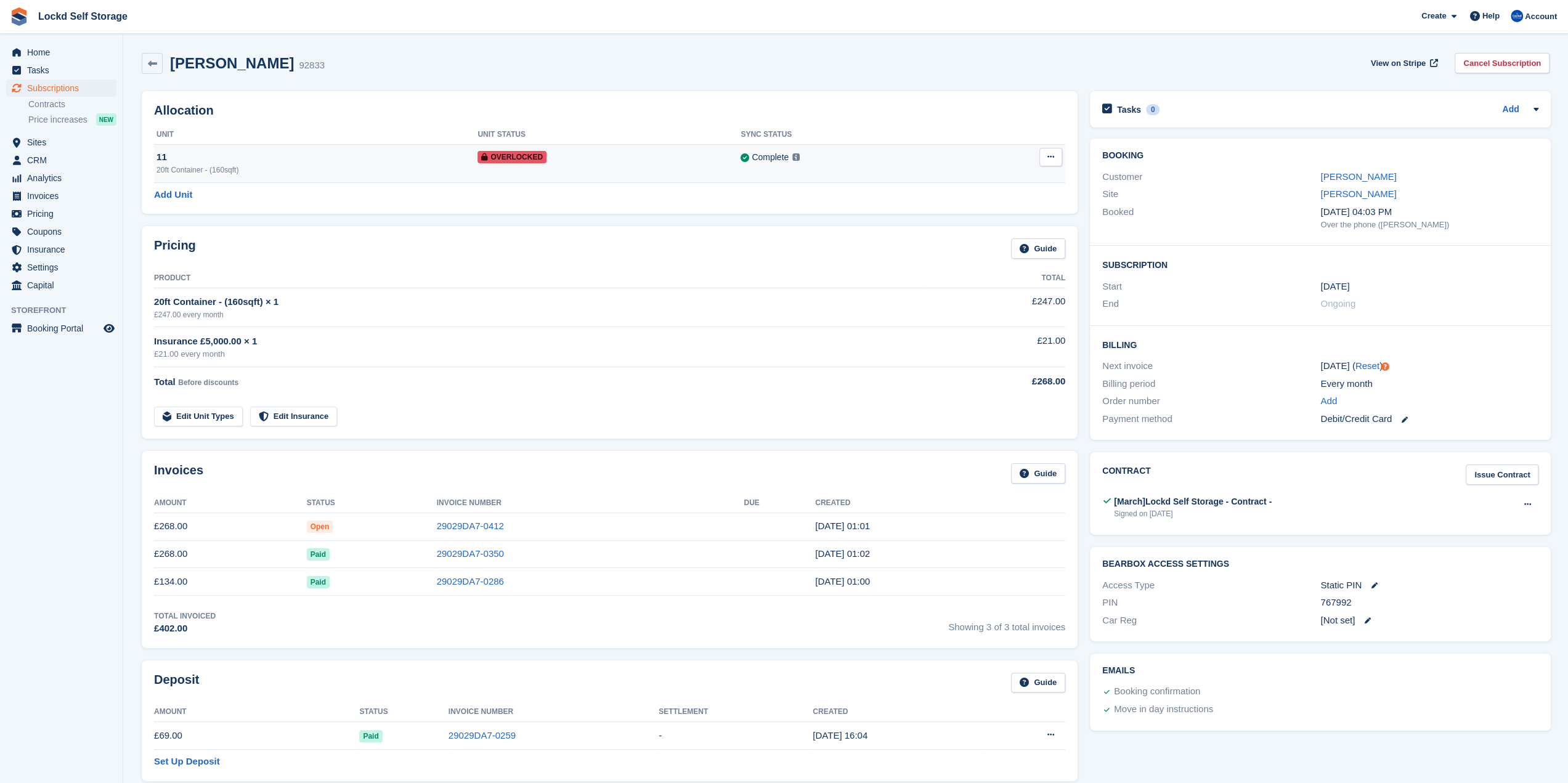
click at [270, 154] on div "11" at bounding box center [317, 157] width 321 height 14
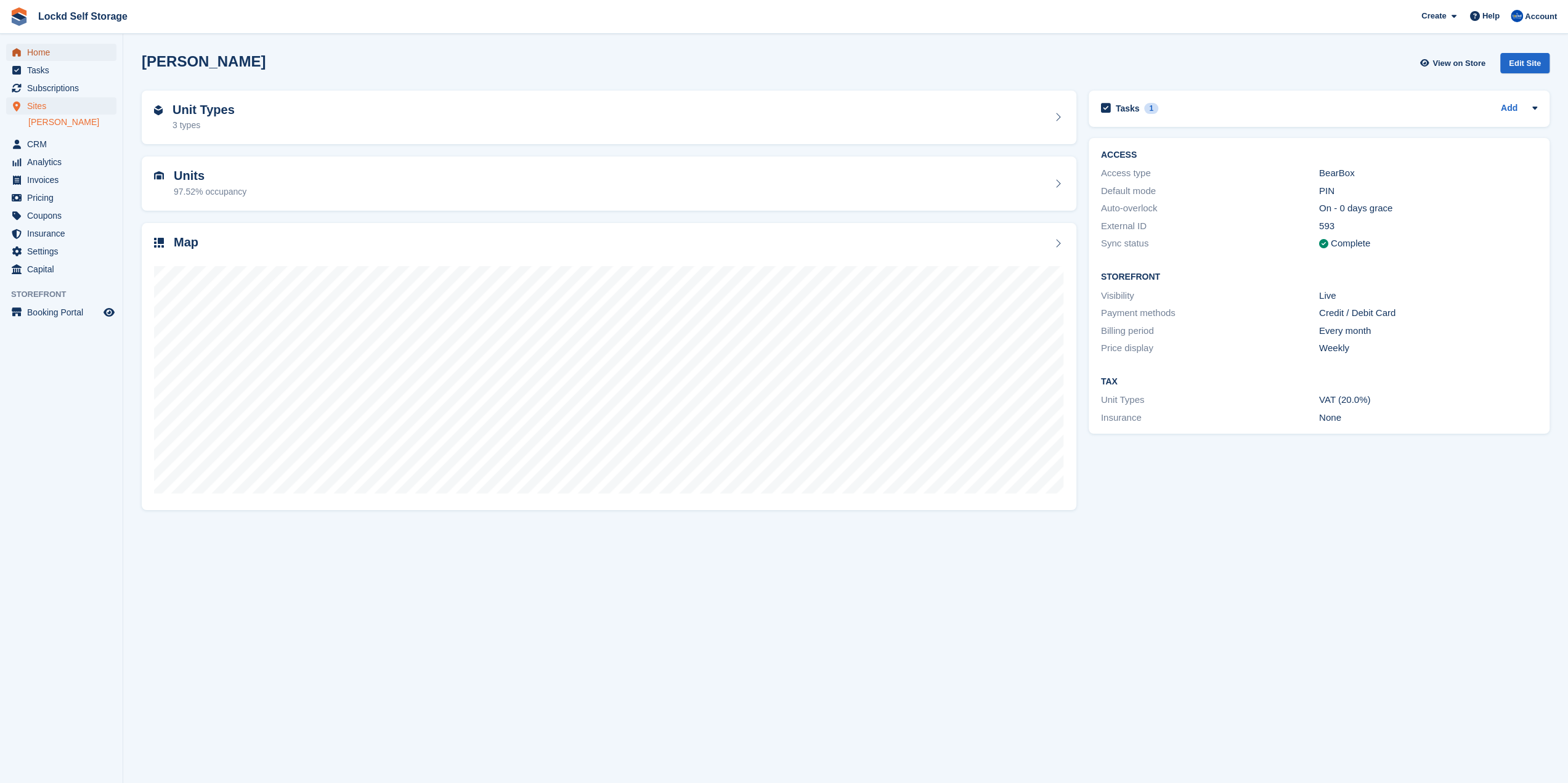
click at [49, 55] on span "Home" at bounding box center [64, 52] width 74 height 17
